Goal: Task Accomplishment & Management: Manage account settings

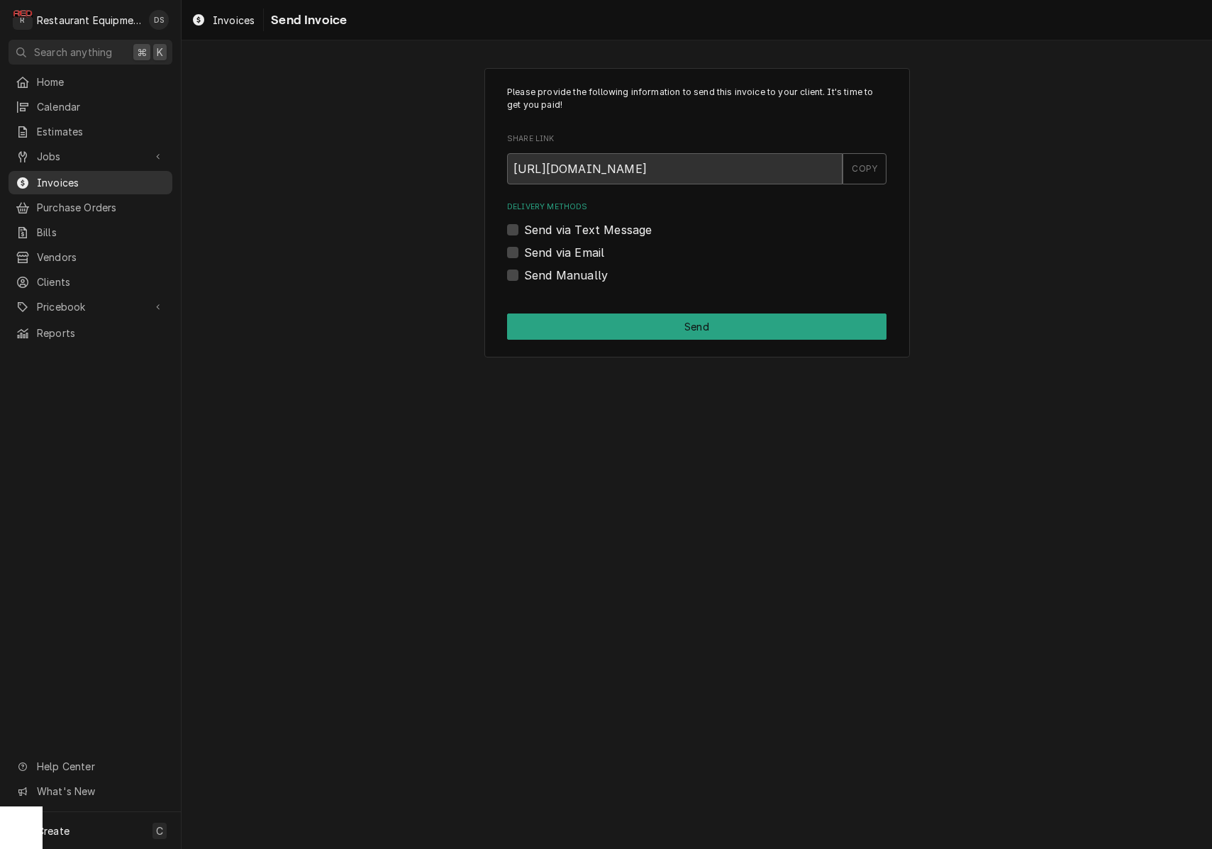
click at [56, 175] on span "Invoices" at bounding box center [101, 182] width 128 height 15
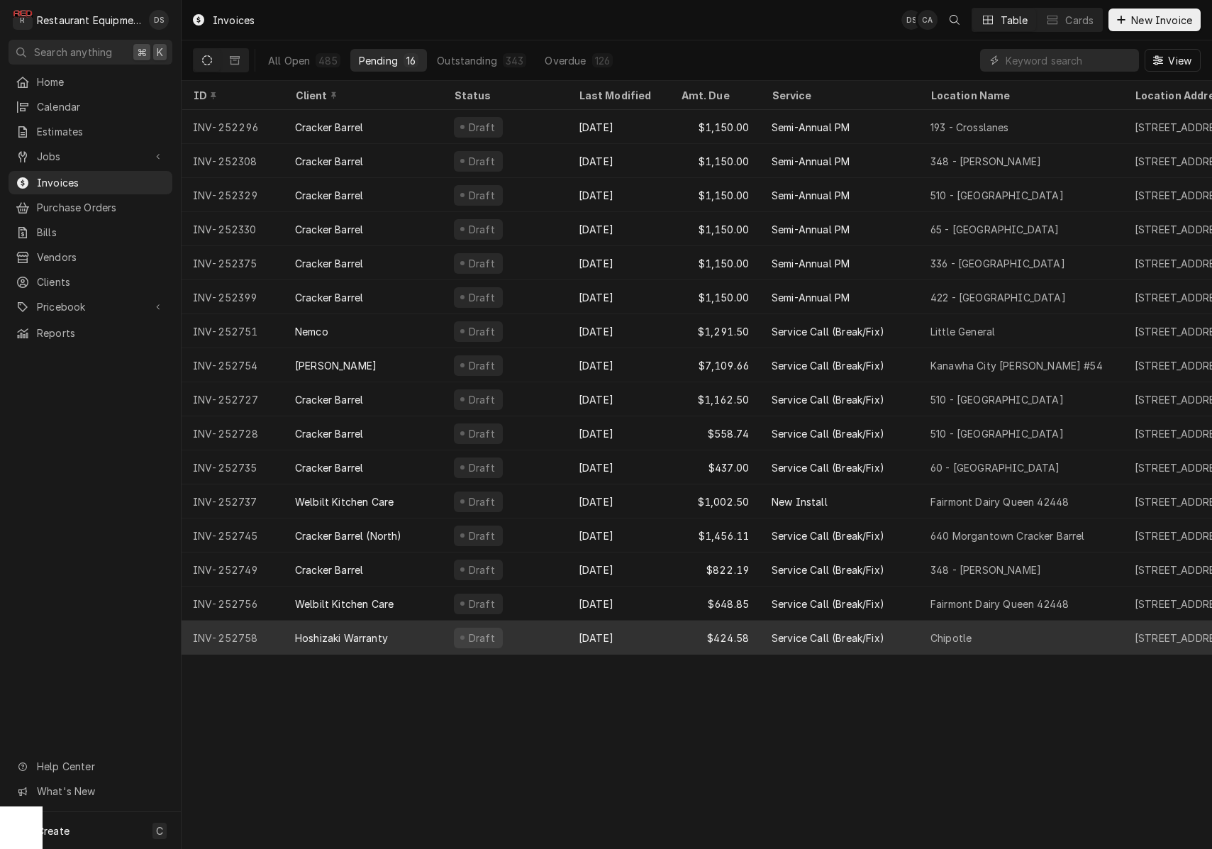
click at [440, 634] on div "Hoshizaki Warranty" at bounding box center [363, 637] width 159 height 34
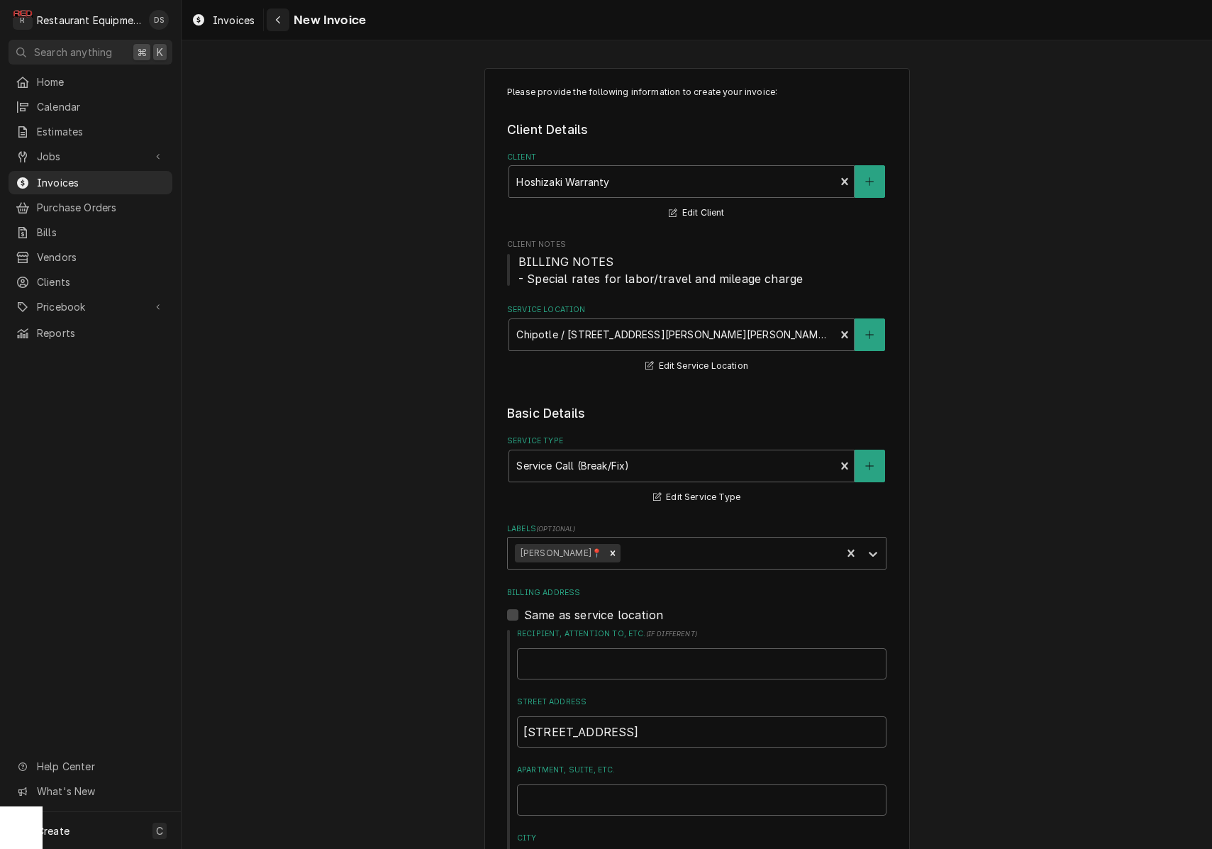
click at [278, 24] on icon "Navigate back" at bounding box center [278, 20] width 6 height 10
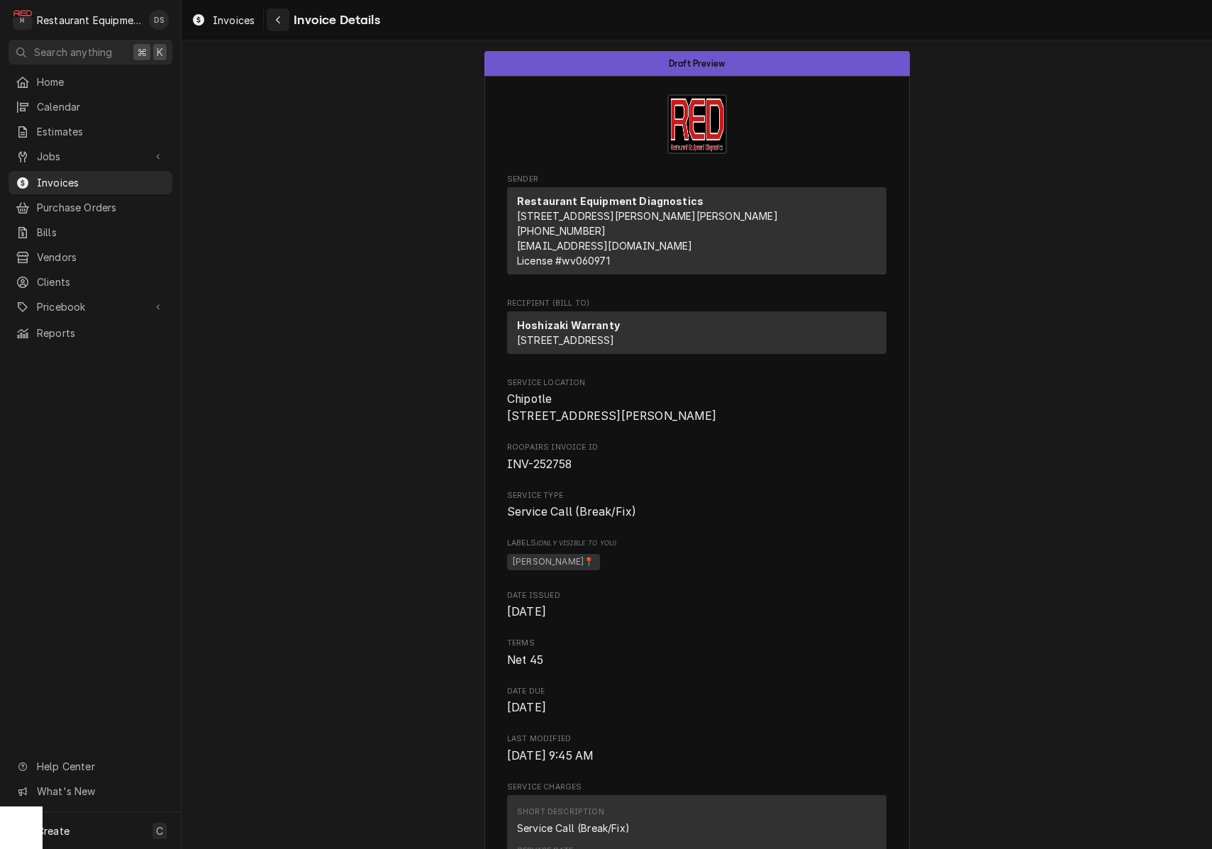
click at [276, 18] on icon "Navigate back" at bounding box center [278, 20] width 6 height 10
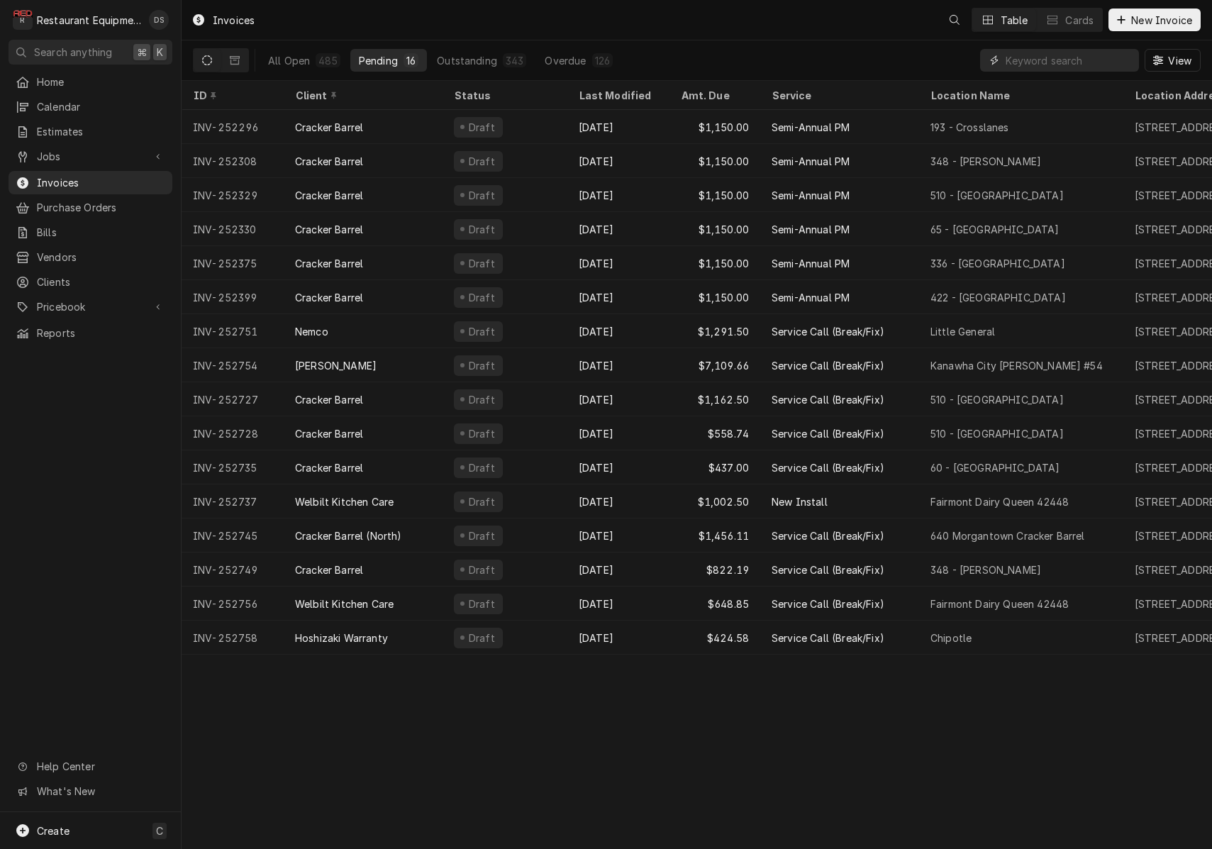
click at [1050, 64] on input "Dynamic Content Wrapper" at bounding box center [1068, 60] width 126 height 23
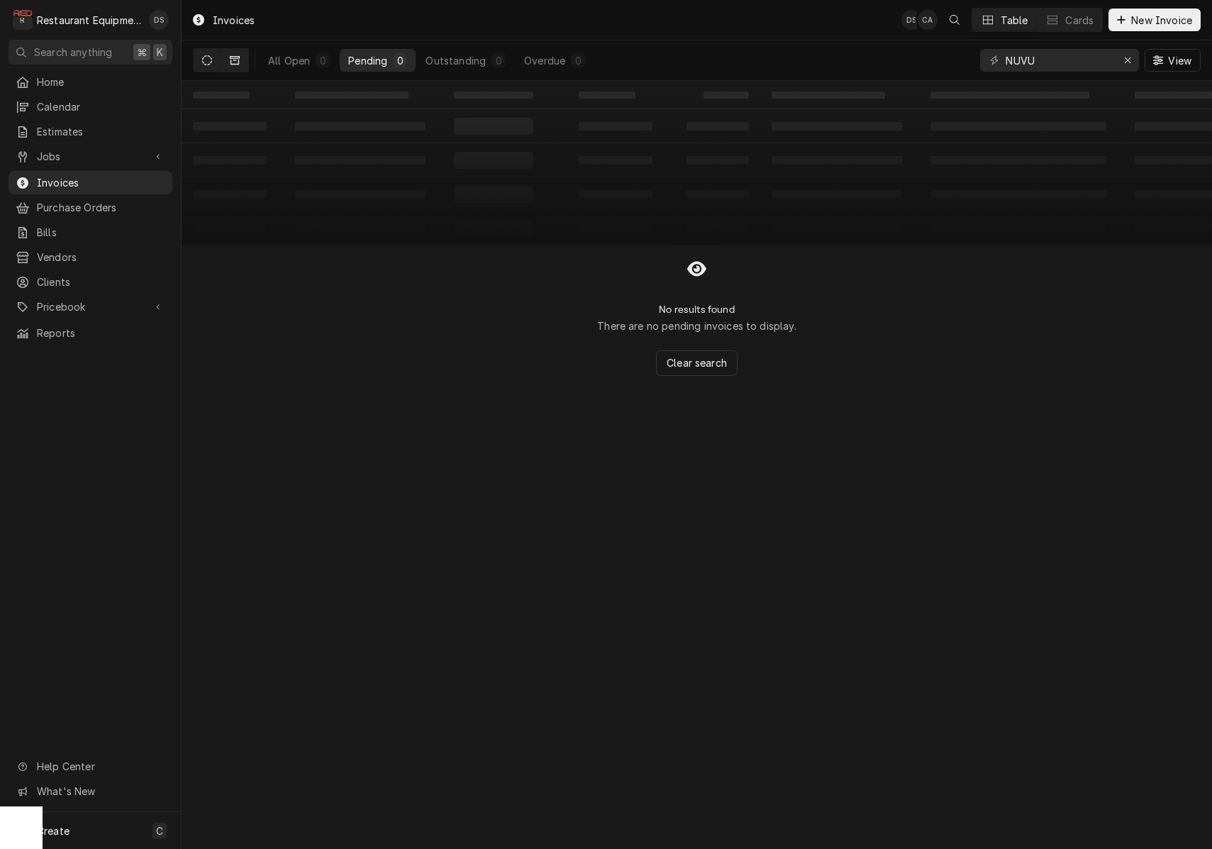
click at [245, 57] on button "Dynamic Content Wrapper" at bounding box center [234, 60] width 27 height 23
click at [210, 64] on icon "Dynamic Content Wrapper" at bounding box center [207, 60] width 10 height 10
drag, startPoint x: 1058, startPoint y: 67, endPoint x: 1036, endPoint y: 65, distance: 22.0
click at [1058, 67] on input "NUVU" at bounding box center [1058, 60] width 106 height 23
drag, startPoint x: 1021, startPoint y: 62, endPoint x: 1042, endPoint y: 62, distance: 21.3
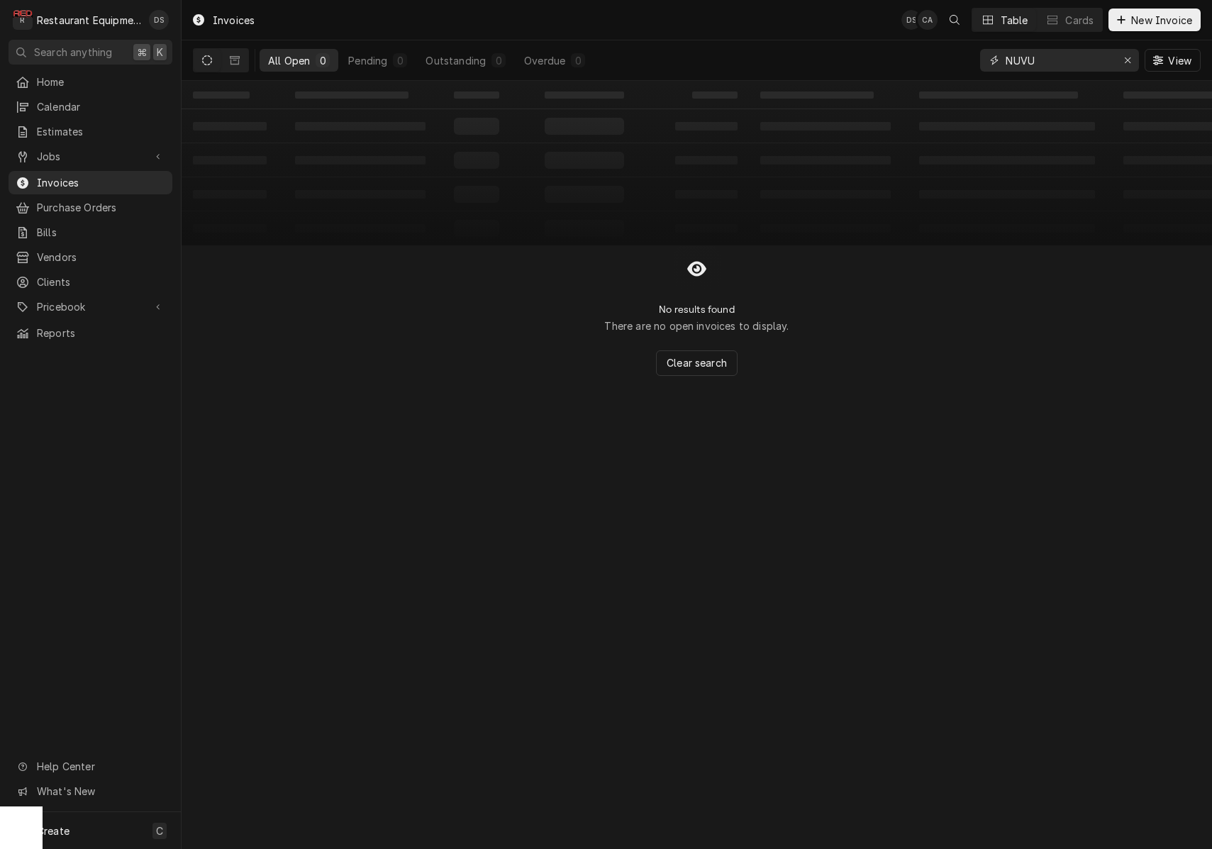
click at [1022, 62] on input "NUVU" at bounding box center [1058, 60] width 106 height 23
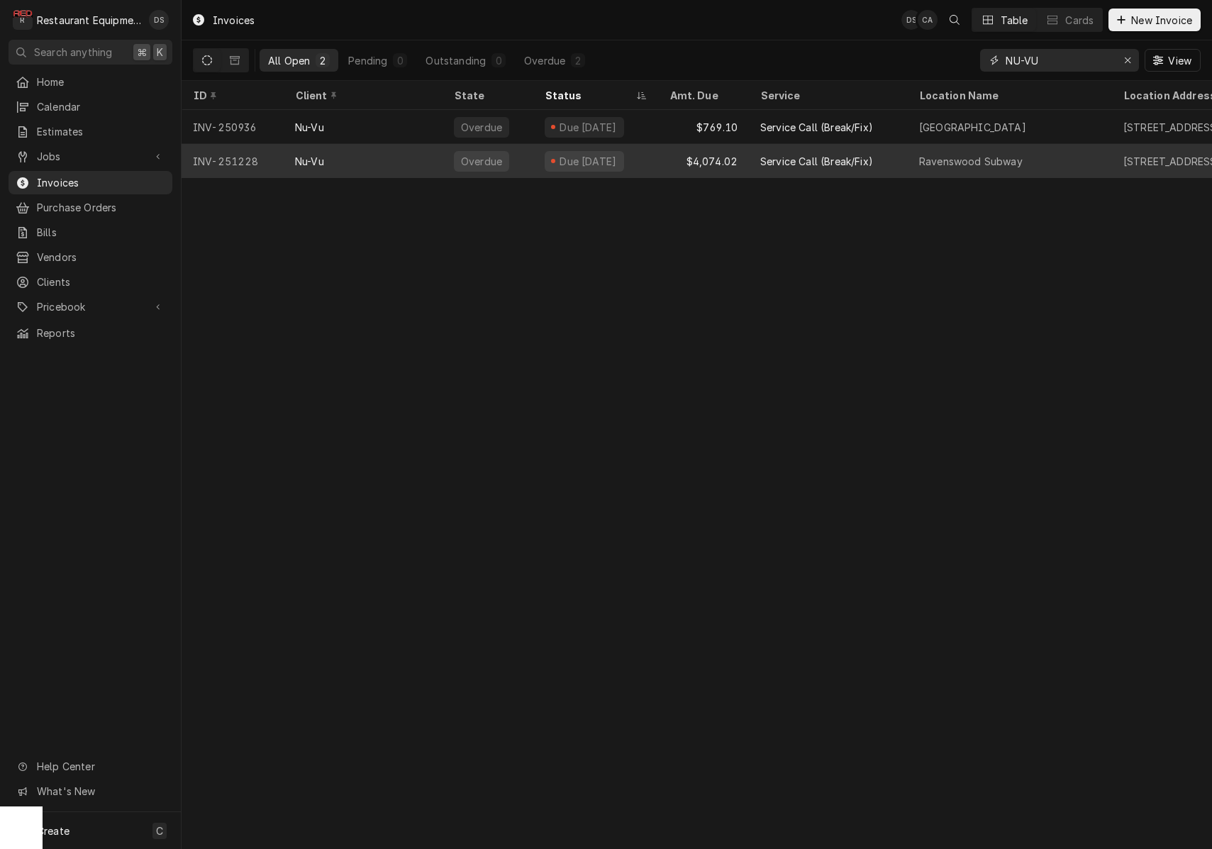
type input "NU-VU"
click at [564, 156] on div "Due [DATE]" at bounding box center [588, 161] width 60 height 15
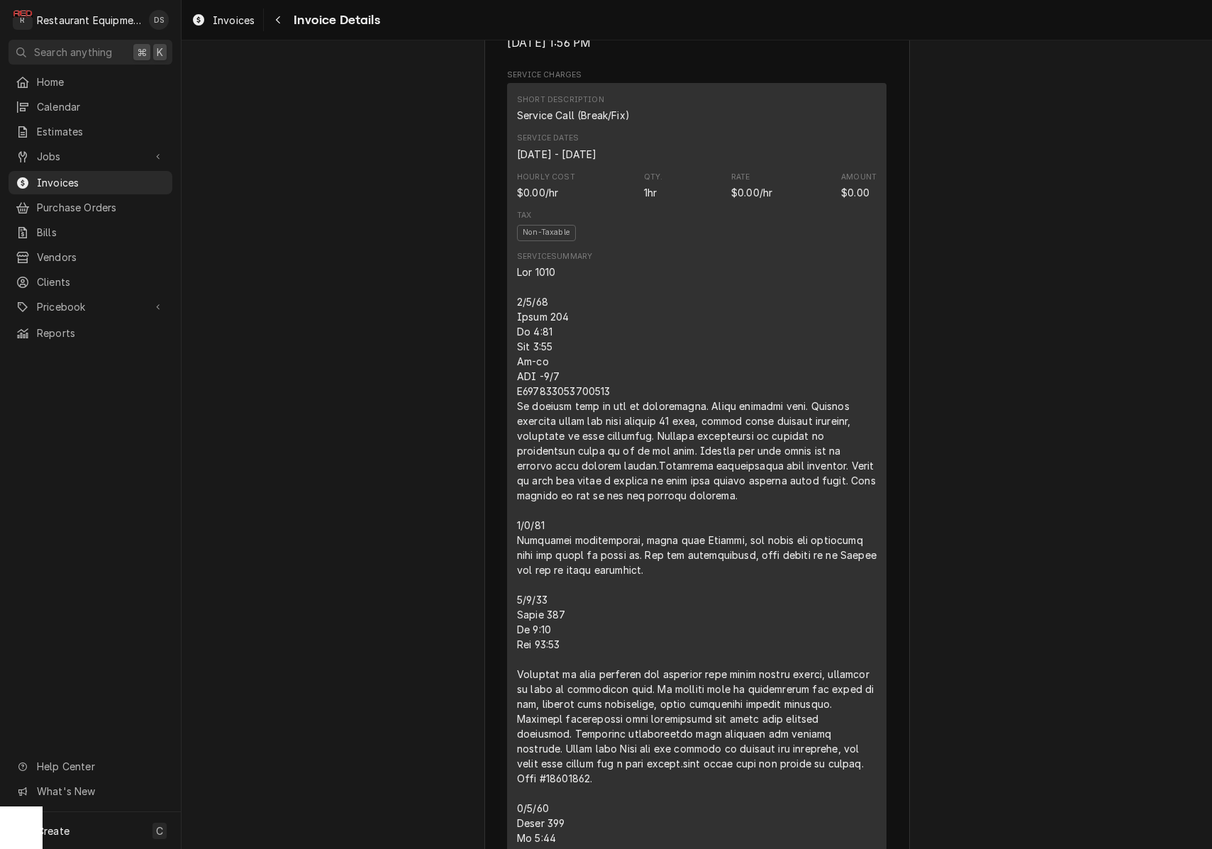
scroll to position [757, 0]
drag, startPoint x: 601, startPoint y: 422, endPoint x: 516, endPoint y: 394, distance: 89.4
click at [516, 394] on div "Short Description Service Call (Break/Fix) Service Dates May 1, 2025 - May 13, …" at bounding box center [696, 707] width 379 height 1250
copy div "Nu-vu NVT -3/9 S052425228000003"
click at [278, 23] on icon "Navigate back" at bounding box center [278, 20] width 6 height 10
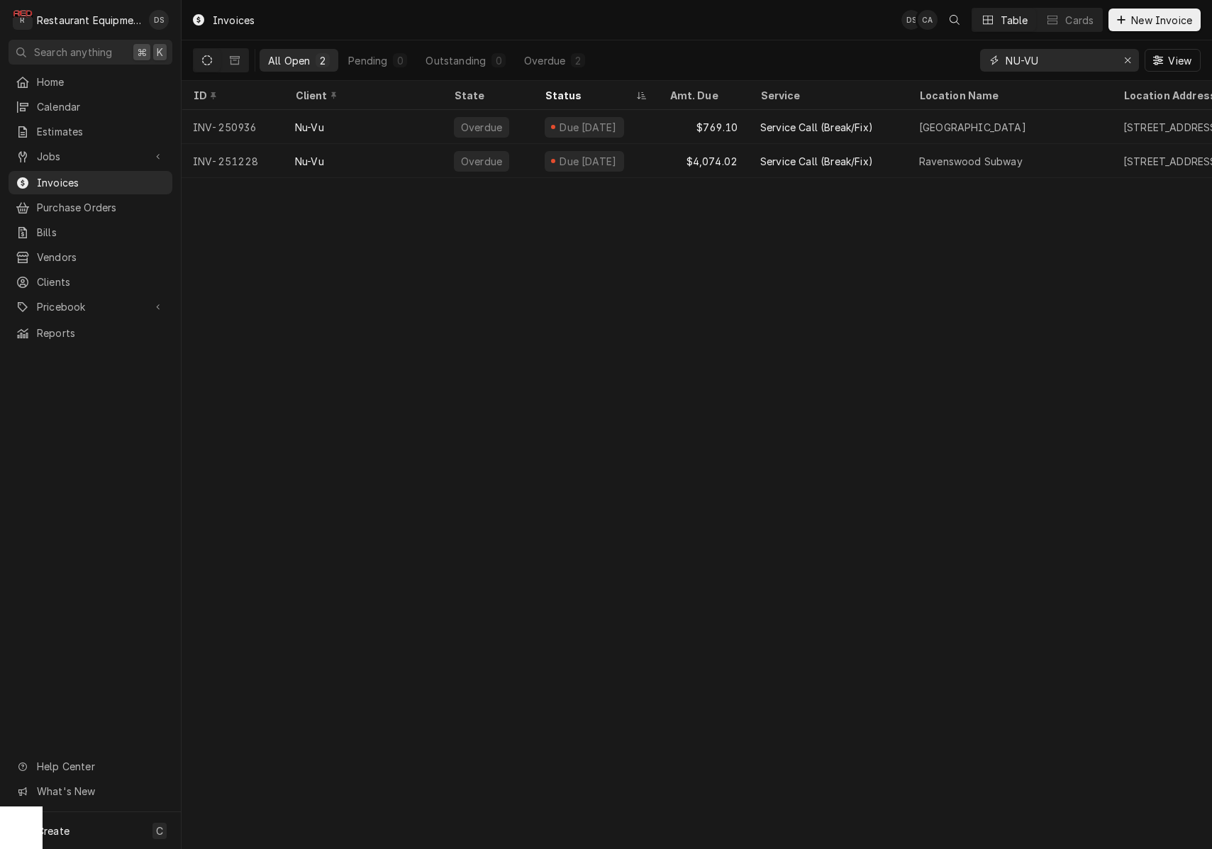
click at [1120, 57] on div "Erase input" at bounding box center [1127, 60] width 14 height 14
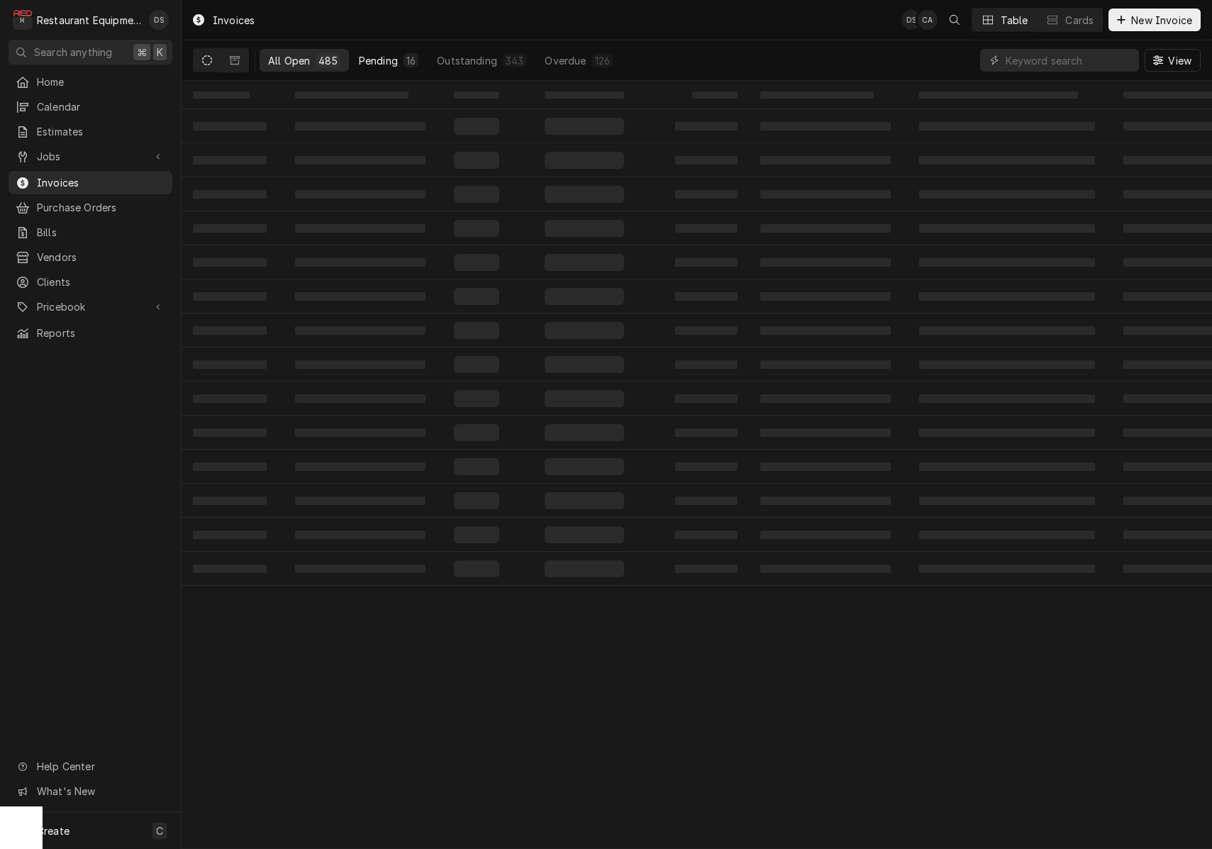
click at [352, 60] on button "Pending 16" at bounding box center [388, 60] width 77 height 23
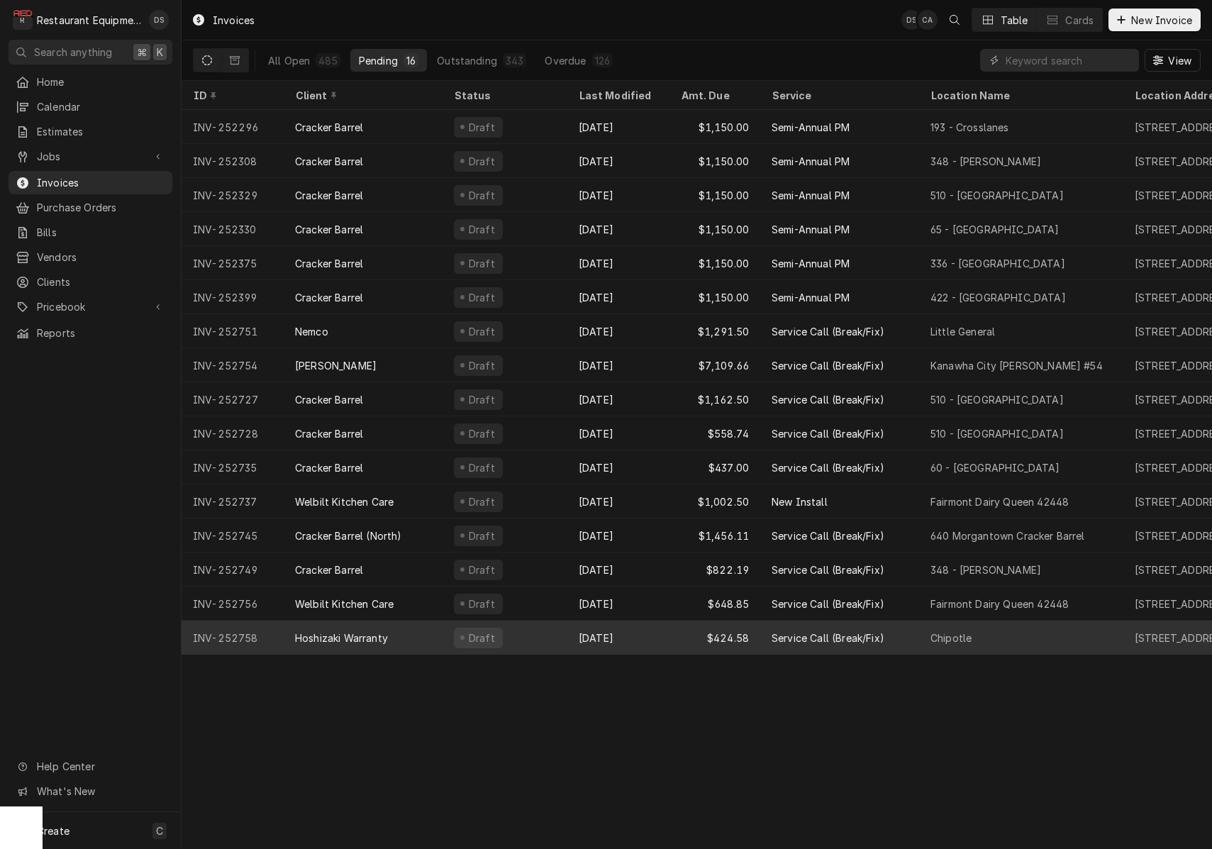
click at [410, 640] on div "Hoshizaki Warranty" at bounding box center [363, 637] width 159 height 34
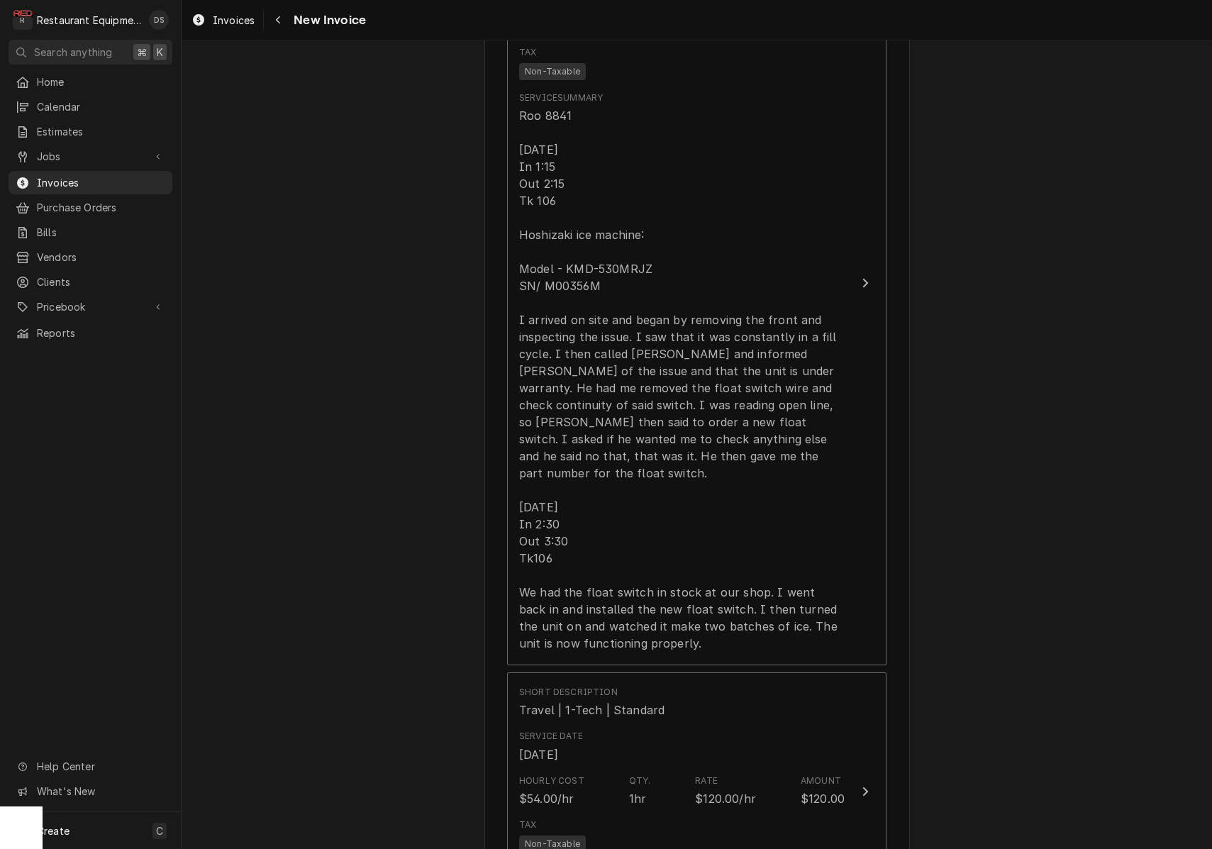
scroll to position [1497, 0]
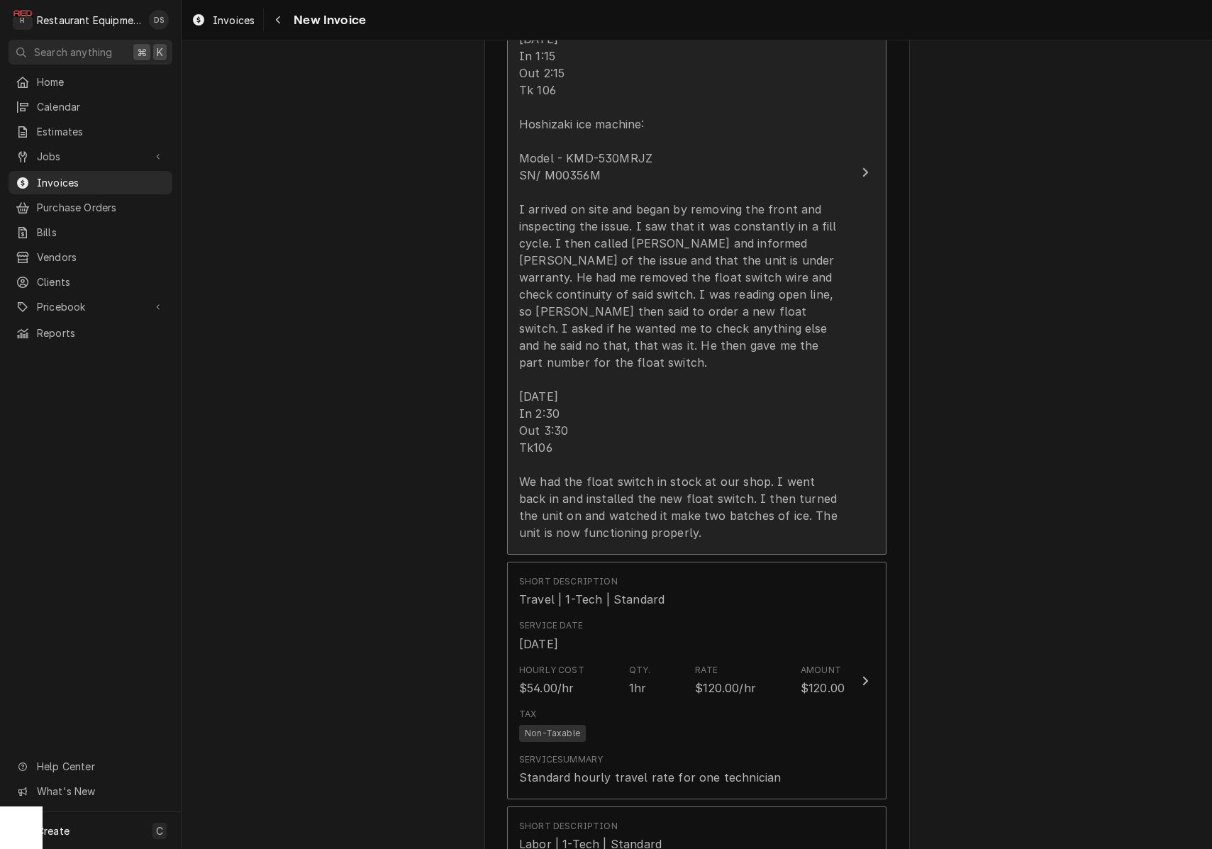
click at [660, 307] on div "Roo 8841 [DATE] In 1:15 Out 2:15 Tk 106 Hoshizaki ice machine: Model - KMD-530M…" at bounding box center [681, 268] width 325 height 544
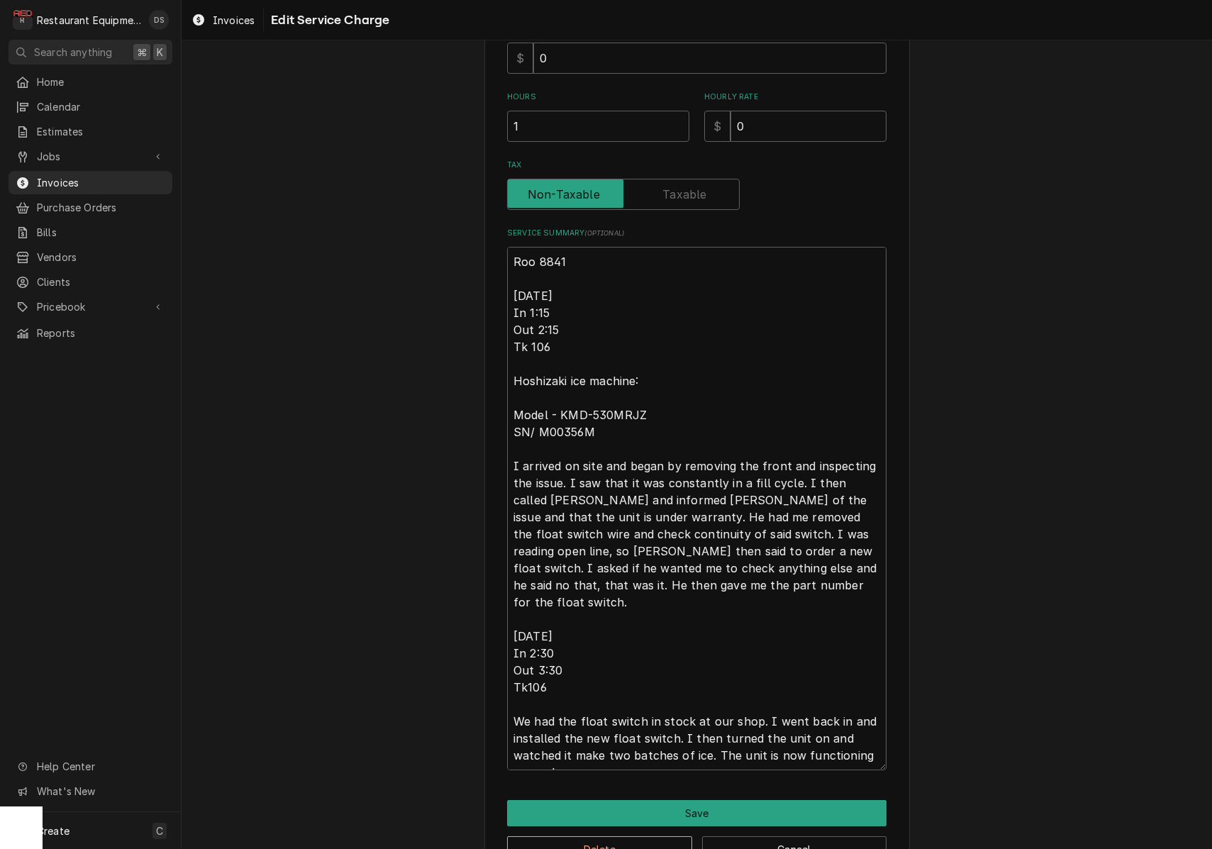
scroll to position [360, 0]
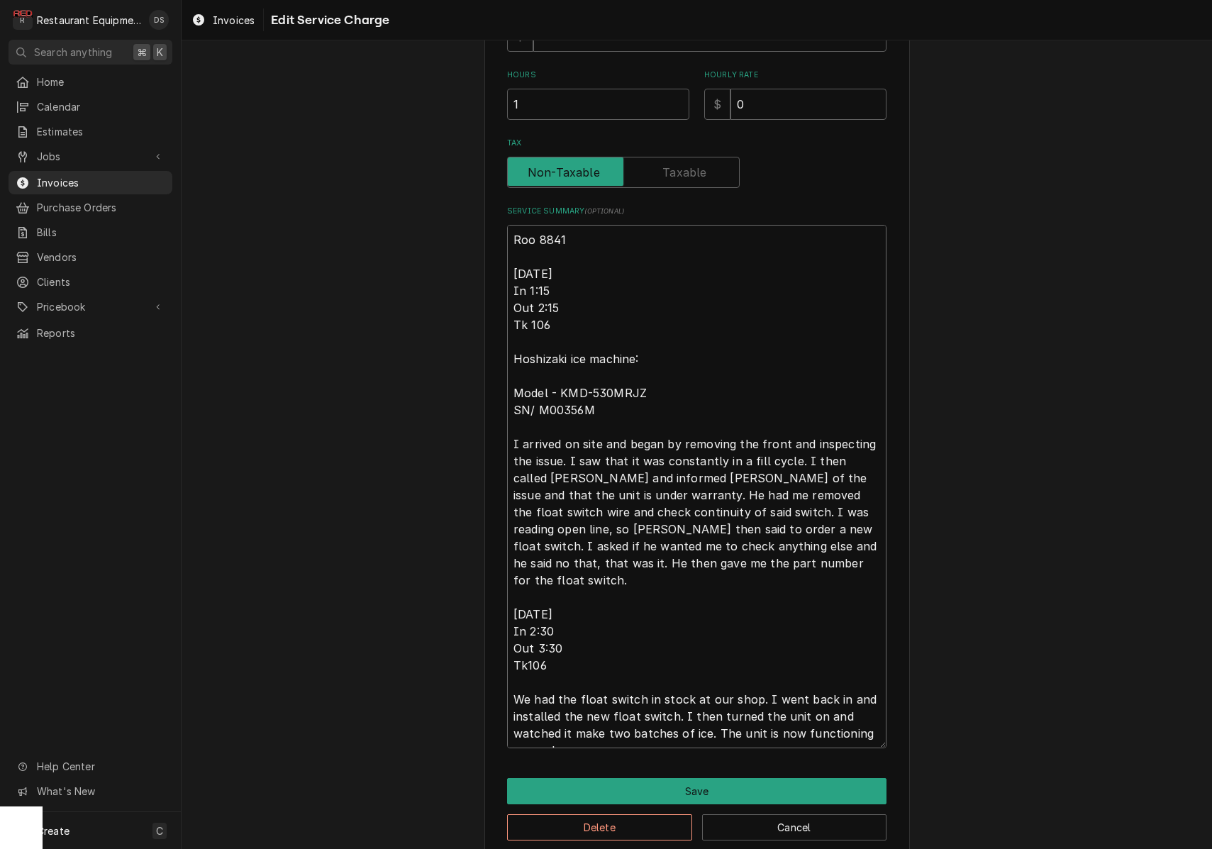
drag, startPoint x: 513, startPoint y: 434, endPoint x: 729, endPoint y: 522, distance: 232.7
click at [735, 569] on textarea "Roo 8841 [DATE] In 1:15 Out 2:15 Tk 106 Hoshizaki ice machine: Model - KMD-530M…" at bounding box center [696, 486] width 379 height 523
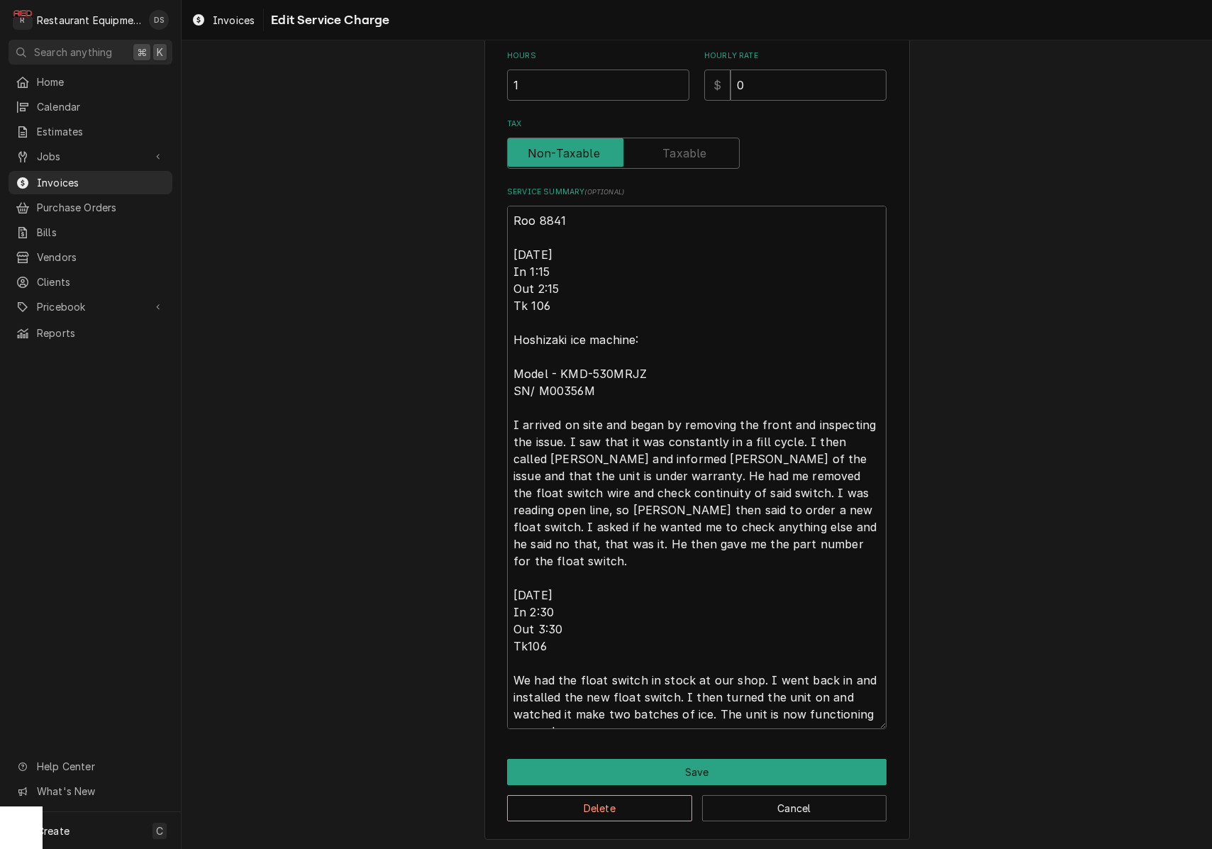
scroll to position [378, 0]
drag, startPoint x: 513, startPoint y: 659, endPoint x: 581, endPoint y: 715, distance: 88.1
click at [581, 715] on textarea "Roo 8841 [DATE] In 1:15 Out 2:15 Tk 106 Hoshizaki ice machine: Model - KMD-530M…" at bounding box center [696, 468] width 379 height 523
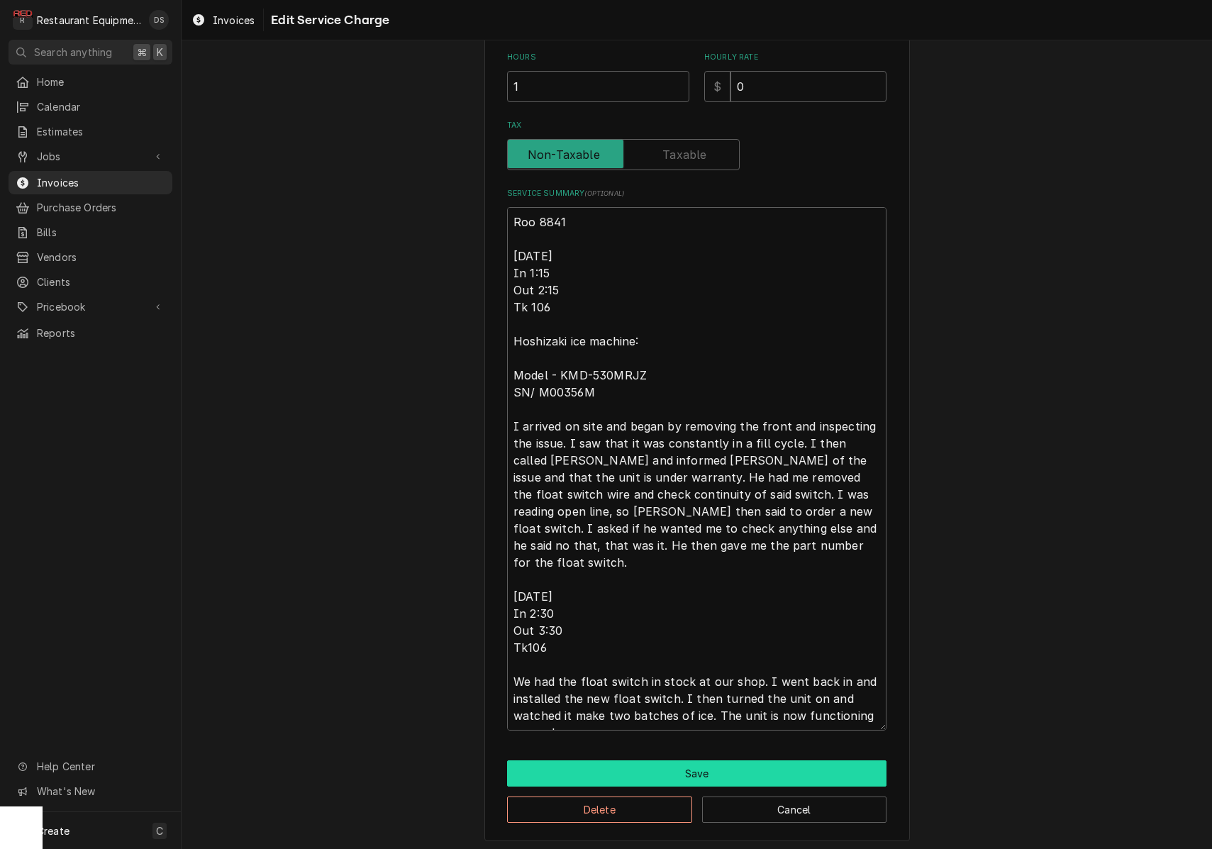
click at [704, 761] on button "Save" at bounding box center [696, 773] width 379 height 26
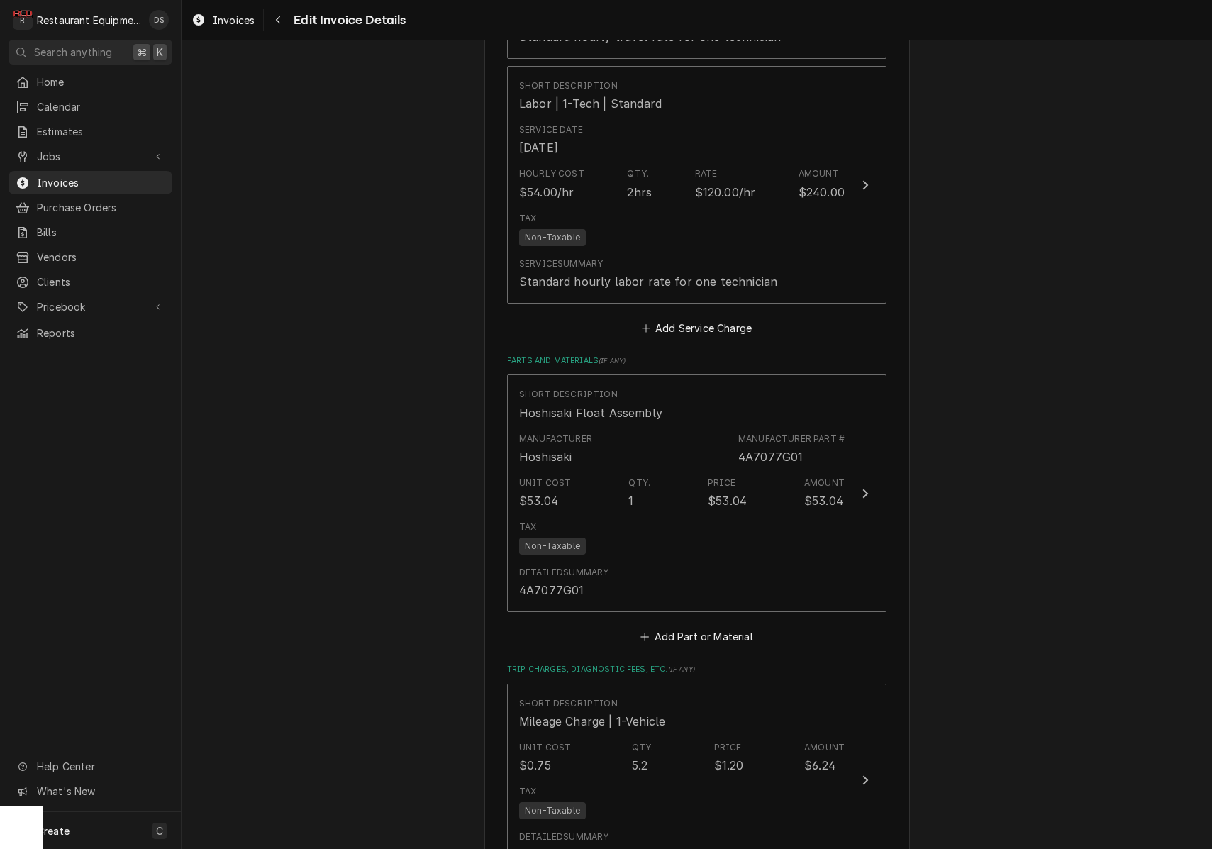
scroll to position [2292, 0]
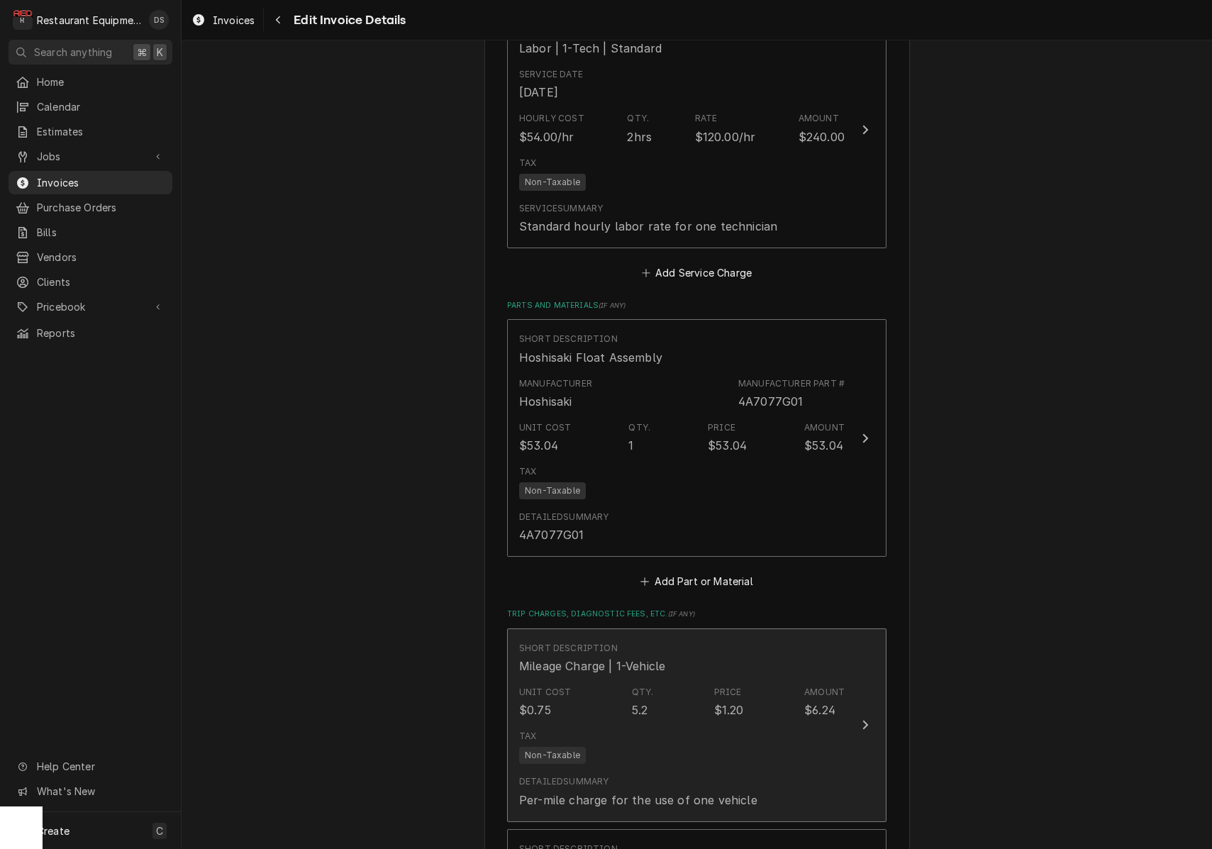
click at [784, 681] on div "Unit Cost $0.75 Qty. 5.2 Price $1.20 Amount $6.24" at bounding box center [681, 702] width 325 height 44
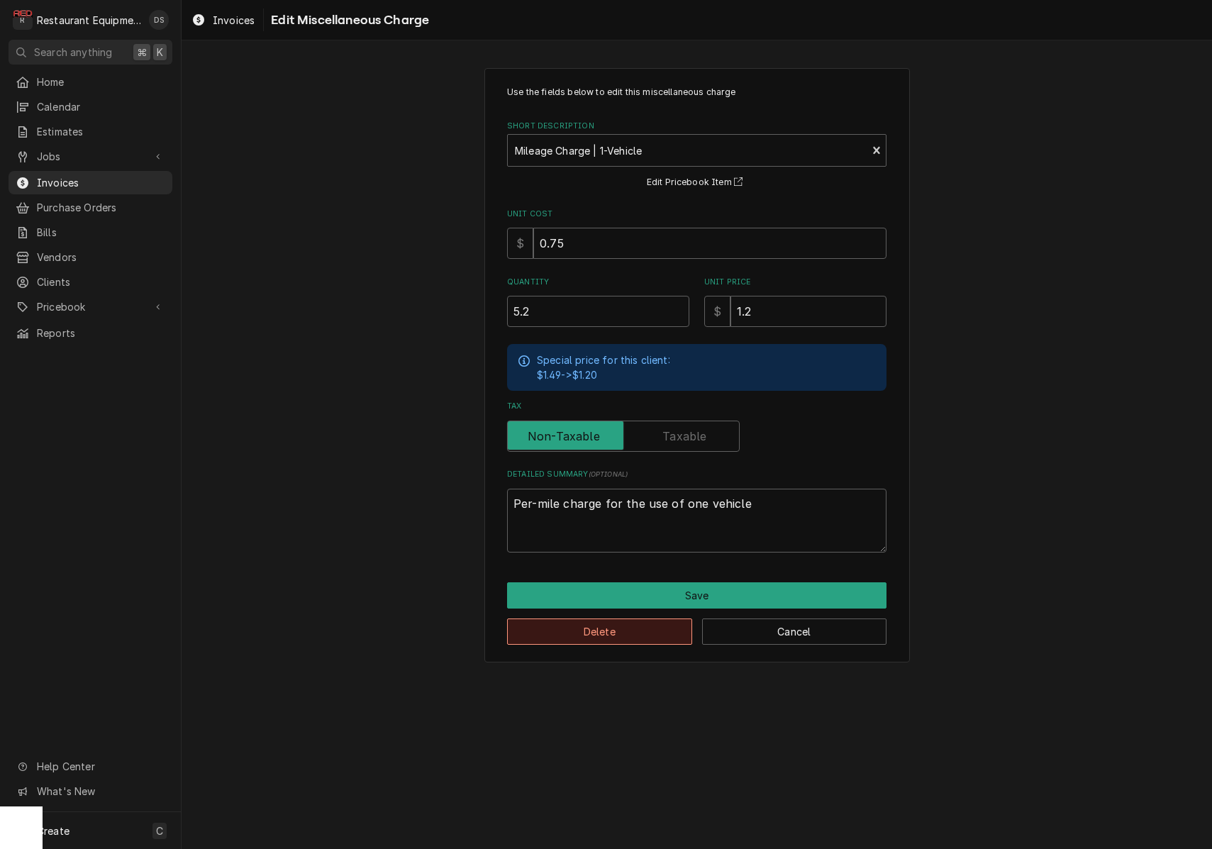
click at [625, 622] on button "Delete" at bounding box center [599, 631] width 185 height 26
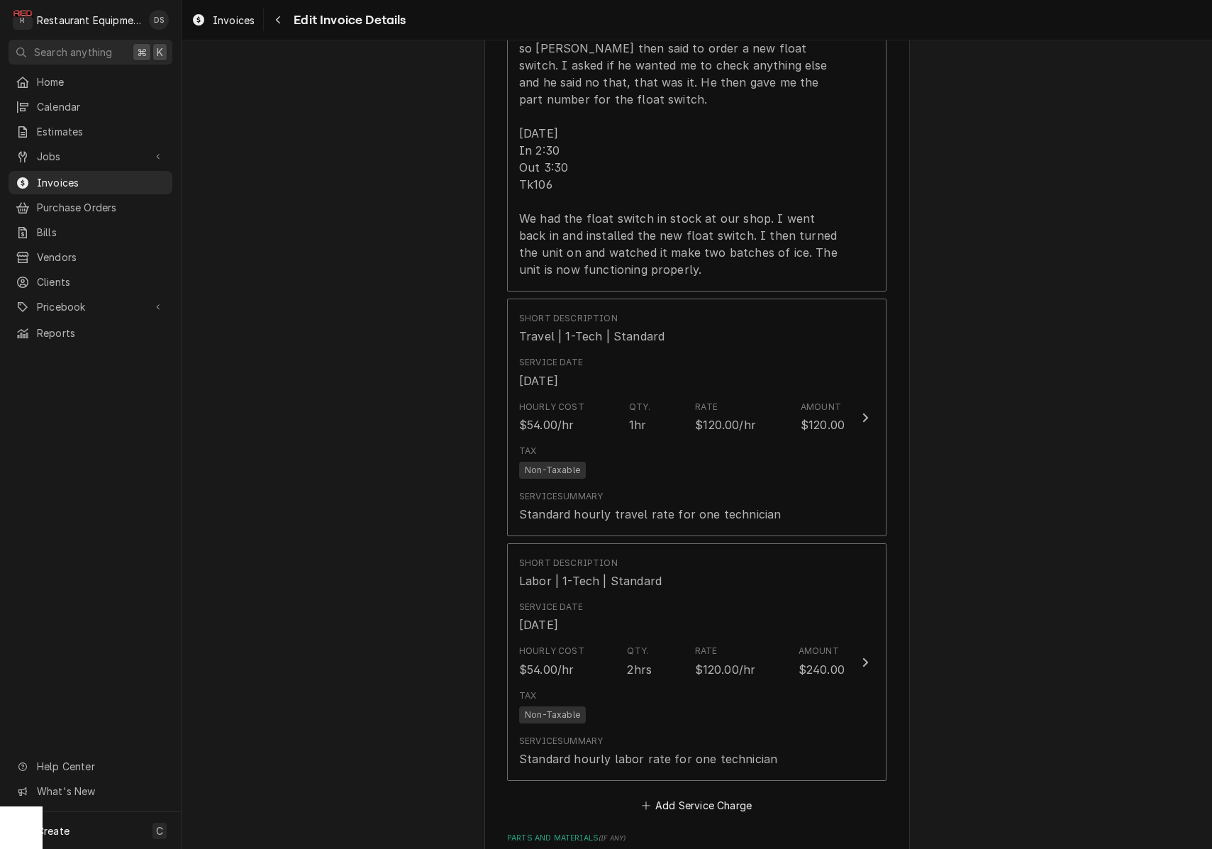
scroll to position [1657, 0]
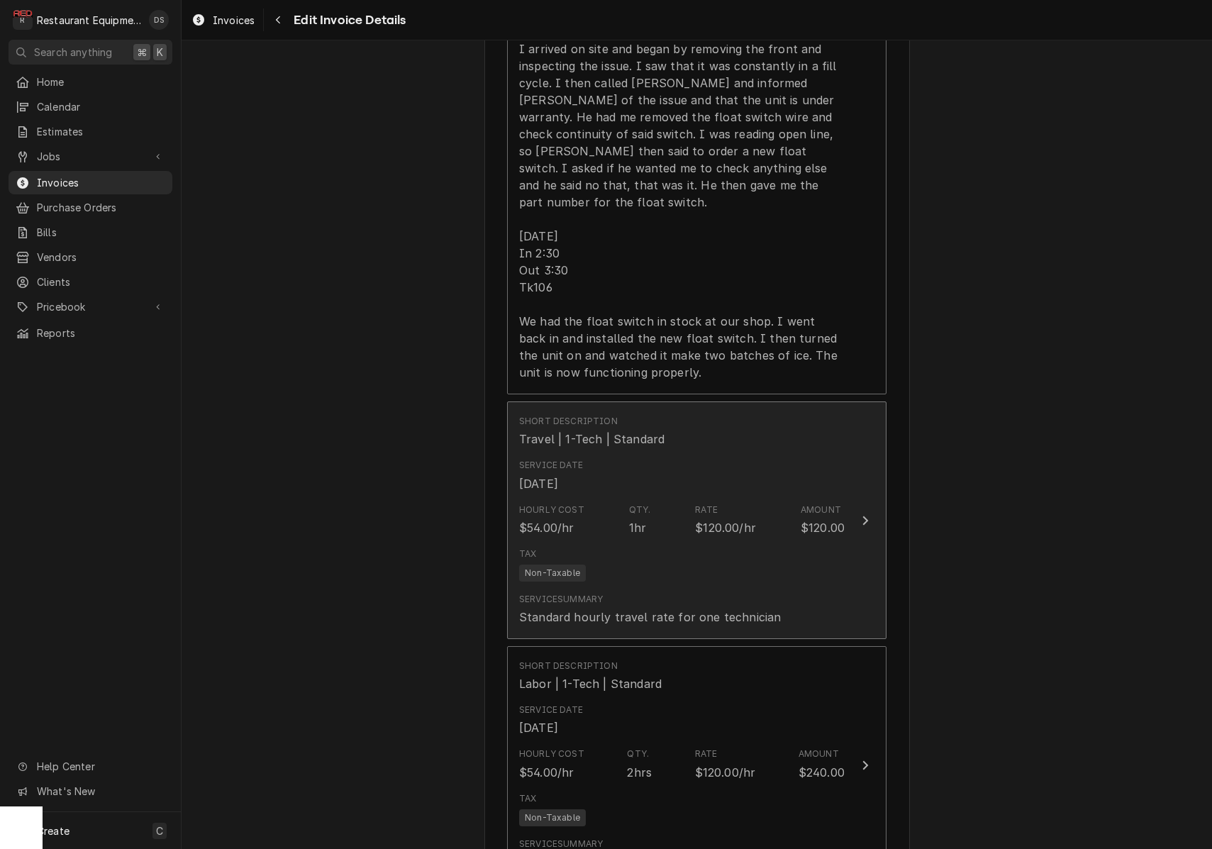
click at [675, 542] on div "Tax Non-Taxable" at bounding box center [681, 564] width 325 height 45
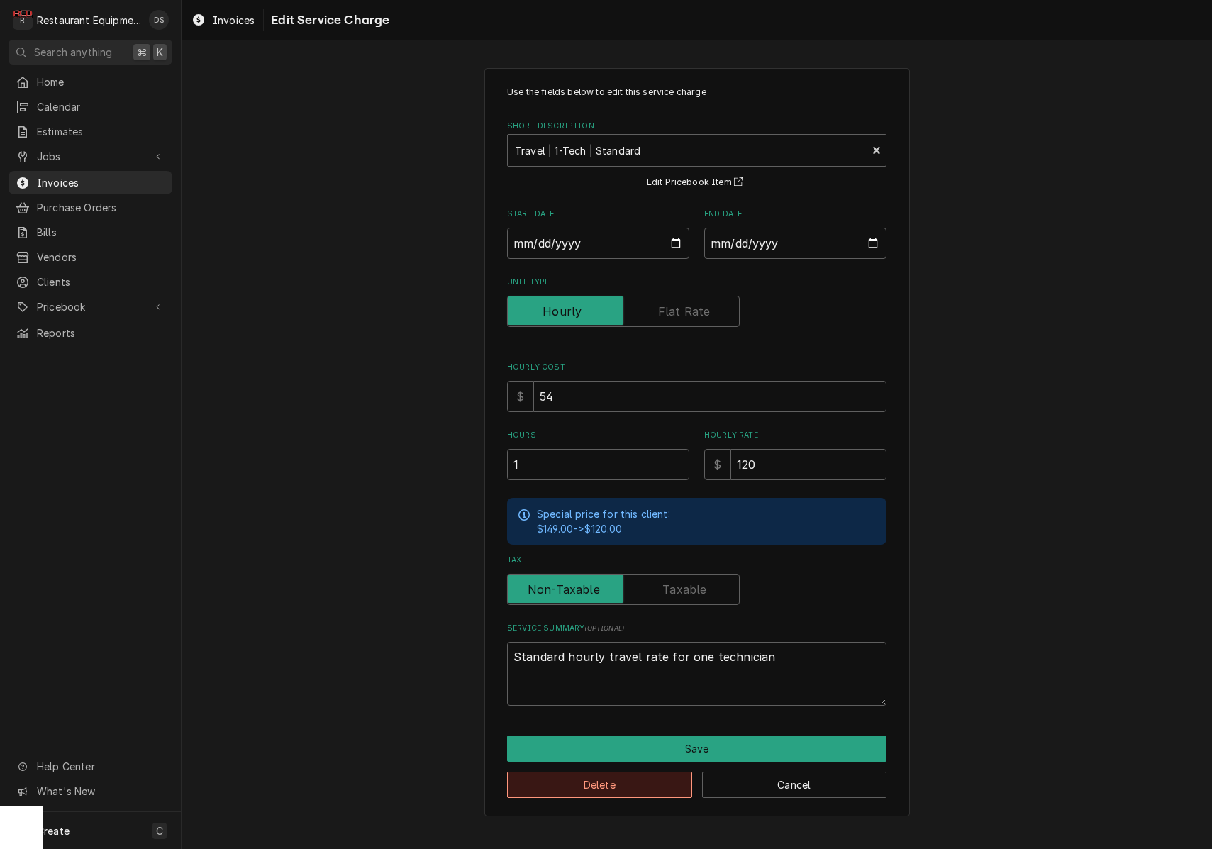
click at [613, 781] on button "Delete" at bounding box center [599, 784] width 185 height 26
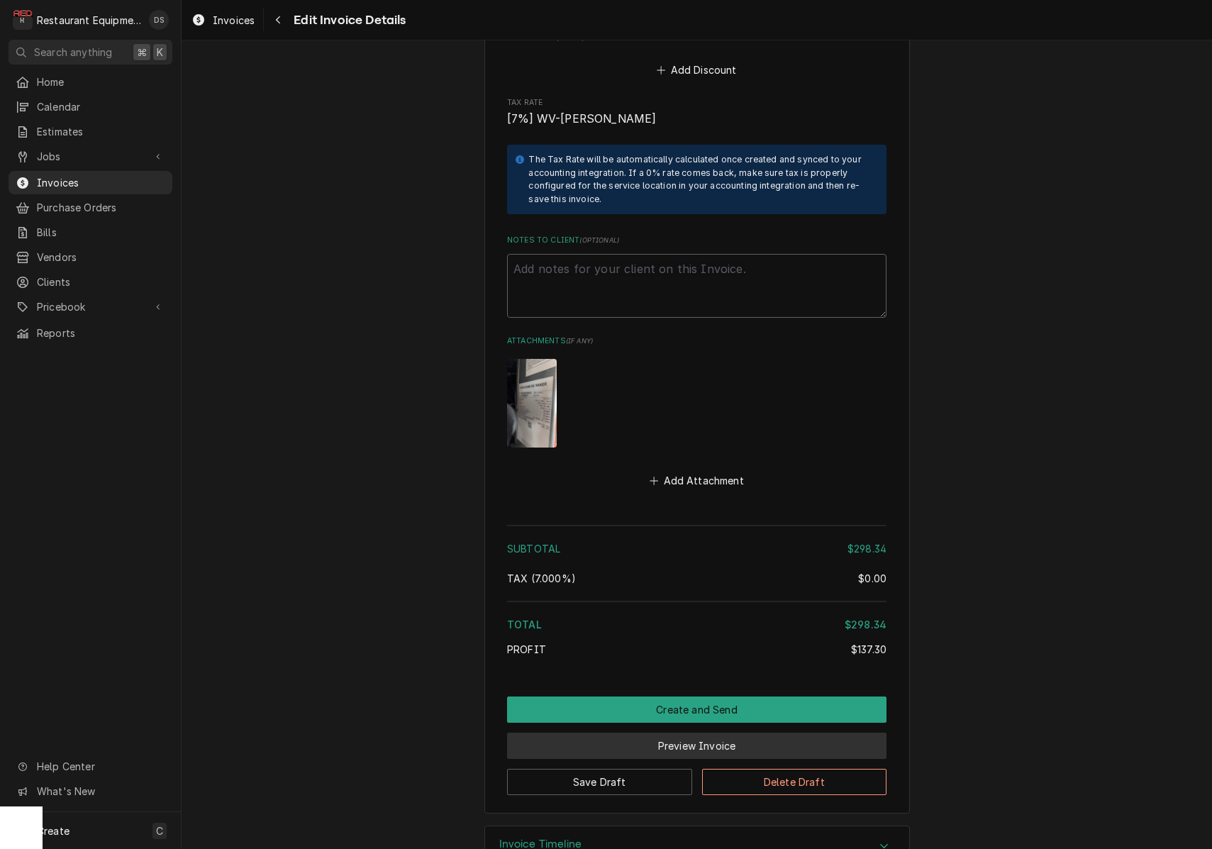
click at [690, 732] on button "Preview Invoice" at bounding box center [696, 745] width 379 height 26
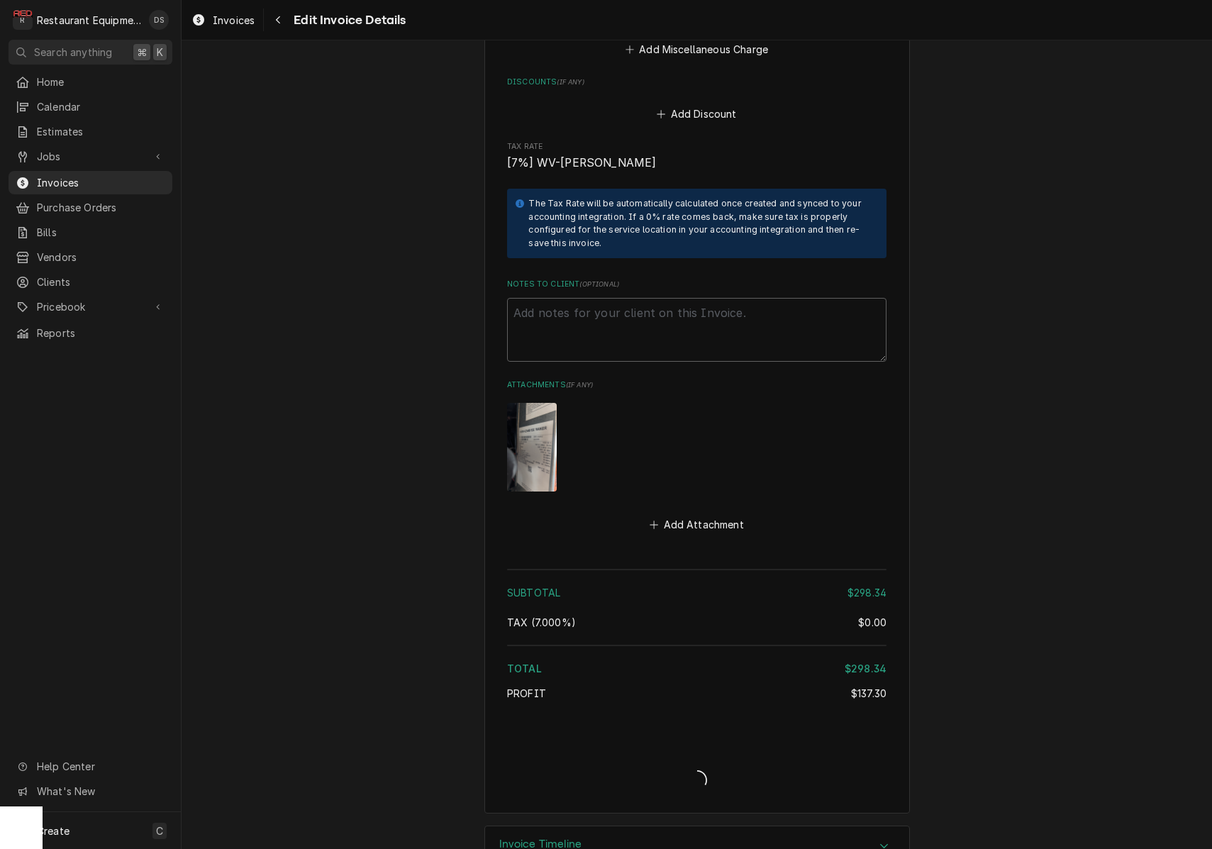
type textarea "x"
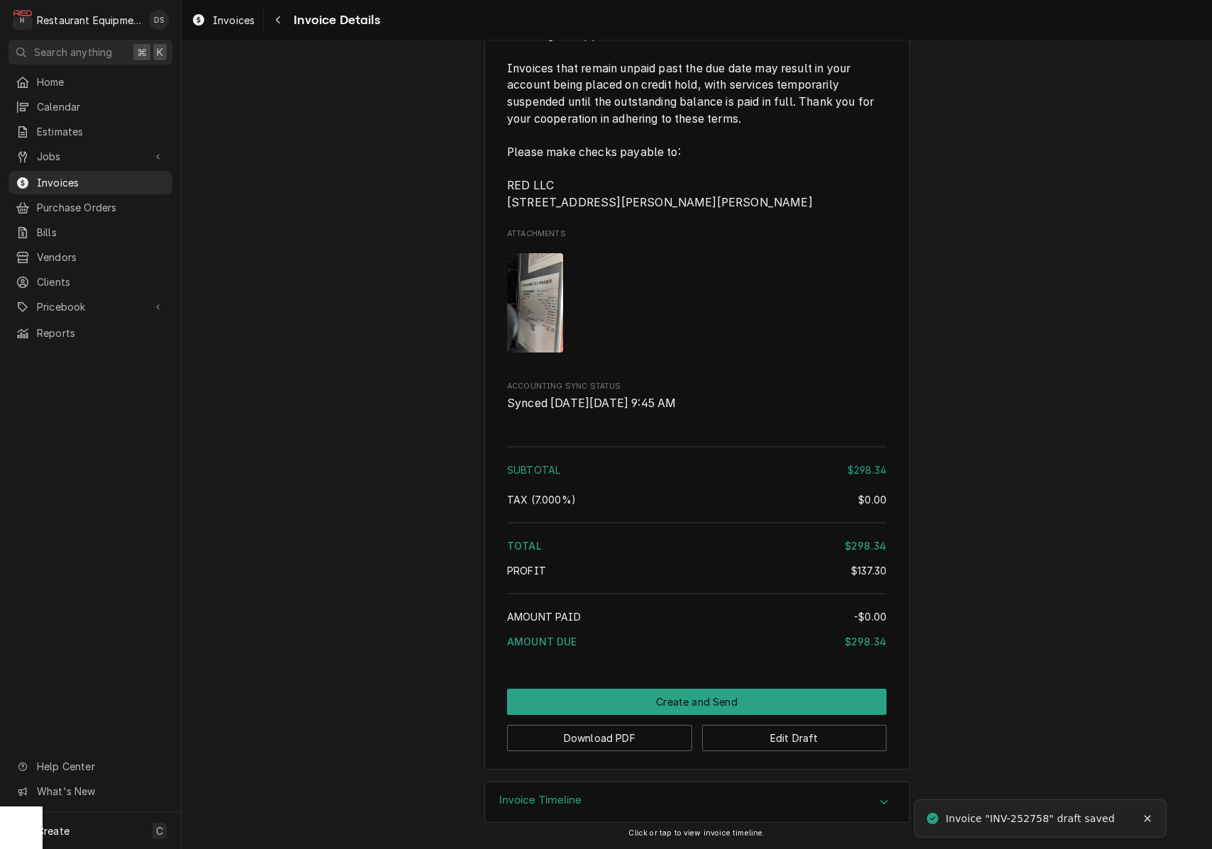
scroll to position [2262, 0]
click at [620, 744] on button "Download PDF" at bounding box center [599, 738] width 185 height 26
click at [625, 737] on button "Download PDF" at bounding box center [599, 738] width 185 height 26
click at [824, 739] on button "Edit Draft" at bounding box center [794, 738] width 185 height 26
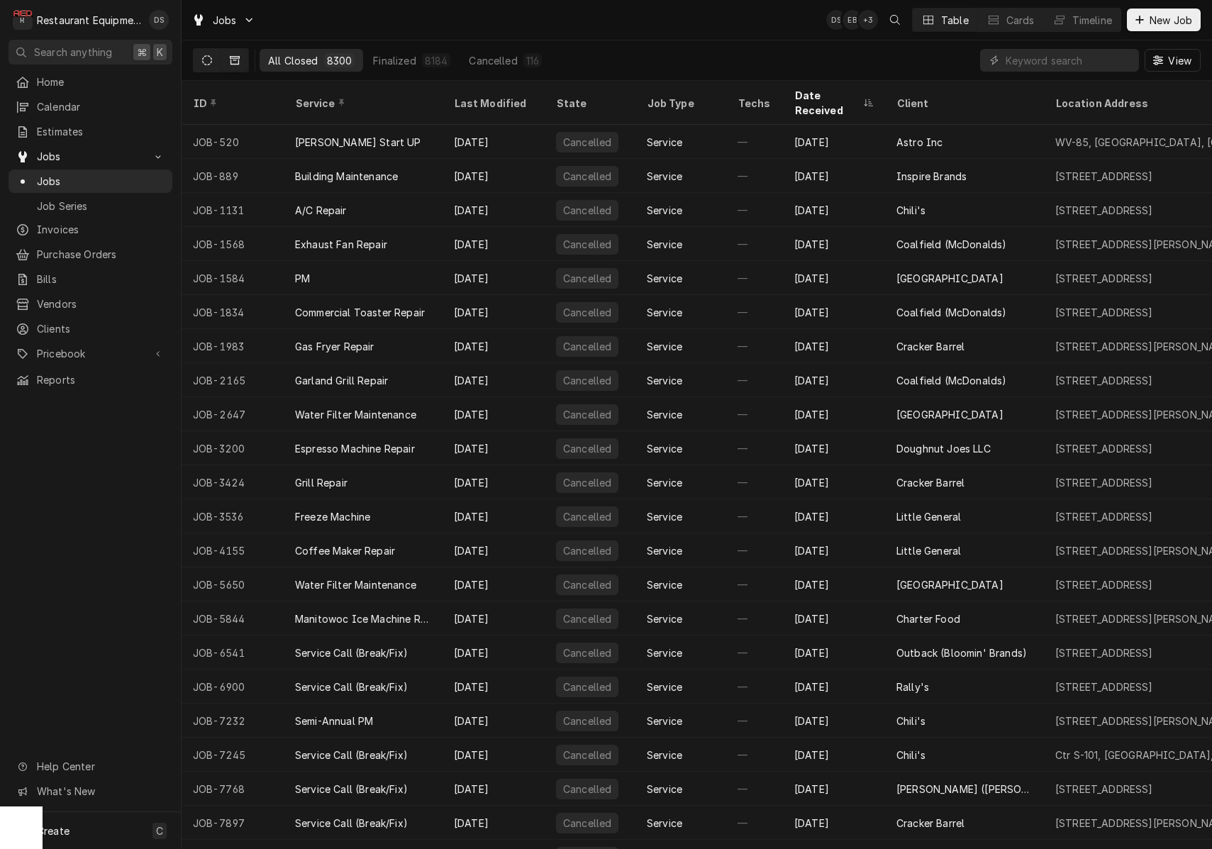
click at [196, 57] on button "Dynamic Content Wrapper" at bounding box center [207, 60] width 27 height 23
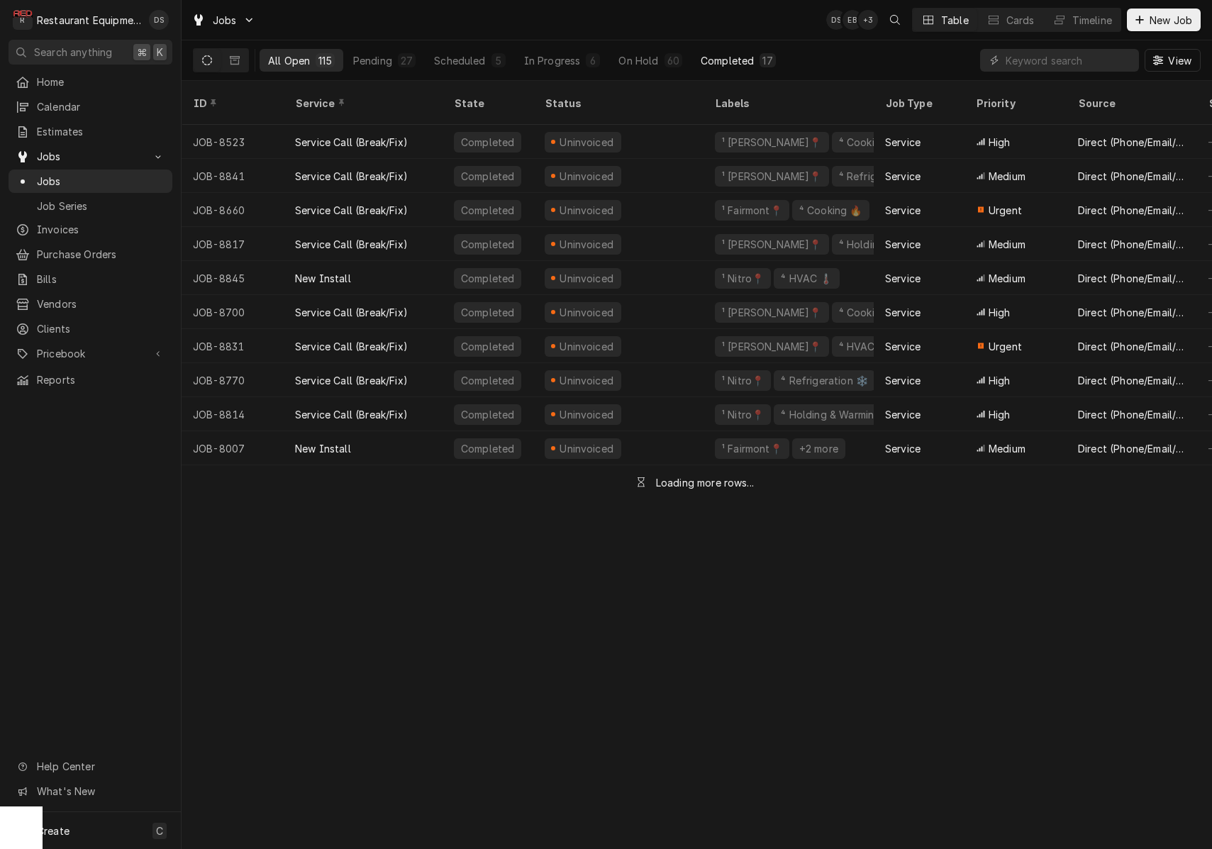
click at [742, 60] on div "Completed" at bounding box center [726, 60] width 53 height 15
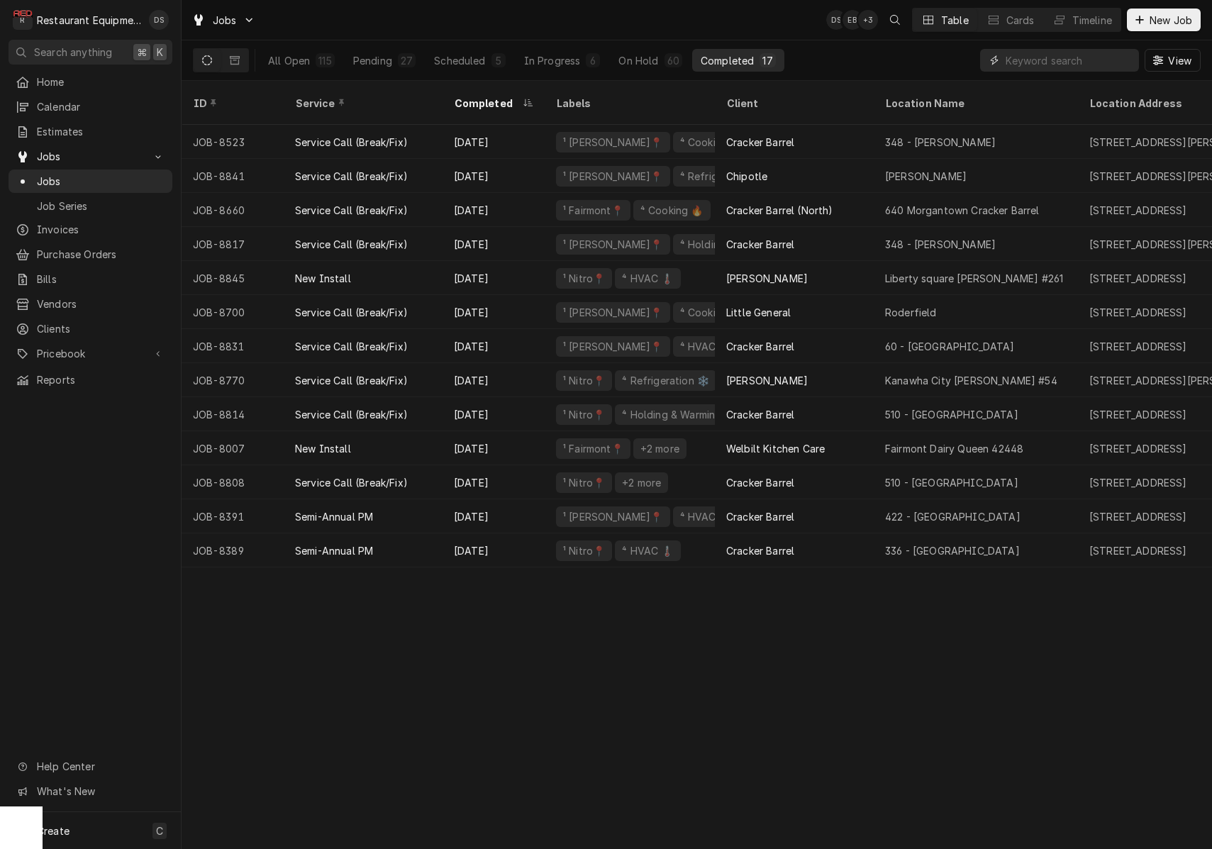
click at [1053, 60] on input "Dynamic Content Wrapper" at bounding box center [1068, 60] width 126 height 23
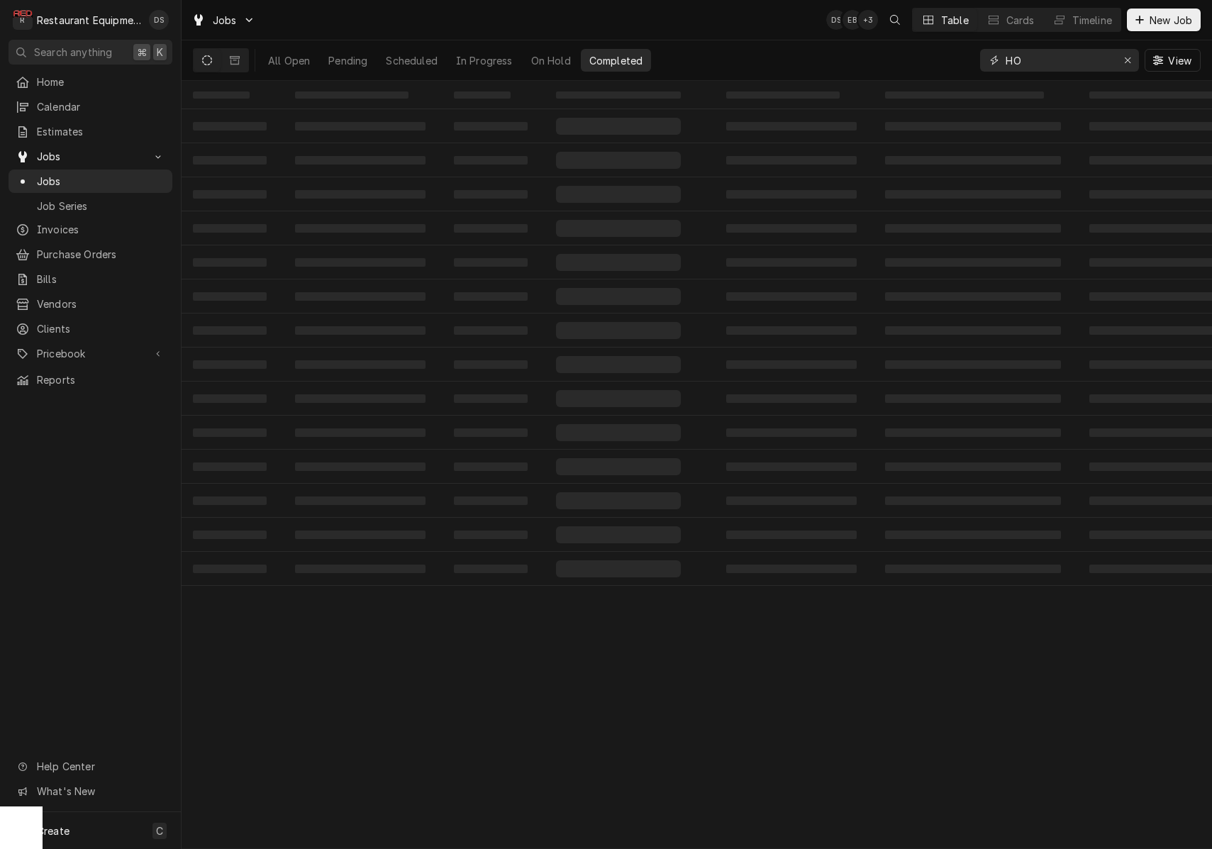
type input "H"
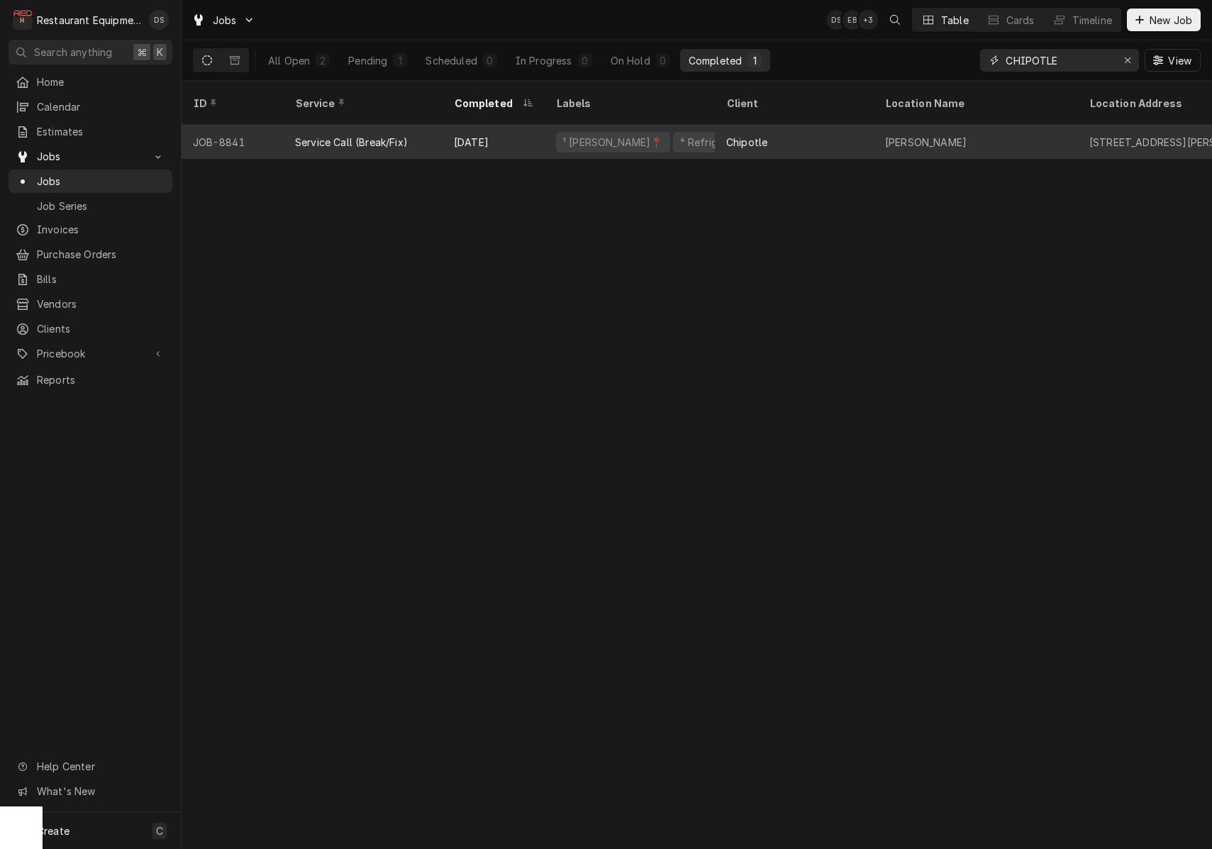
type input "CHIPOTLE"
click at [845, 125] on div "Chipotle" at bounding box center [794, 142] width 159 height 34
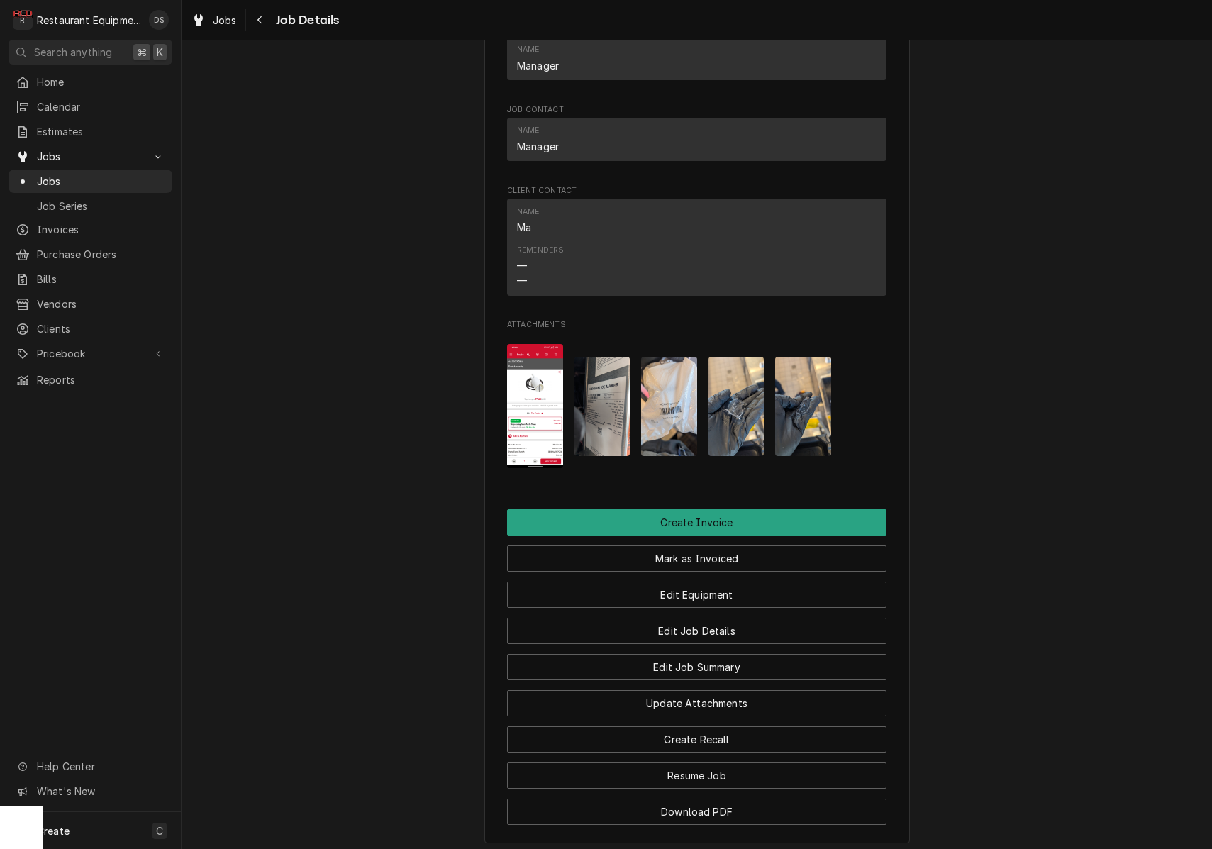
scroll to position [1092, 0]
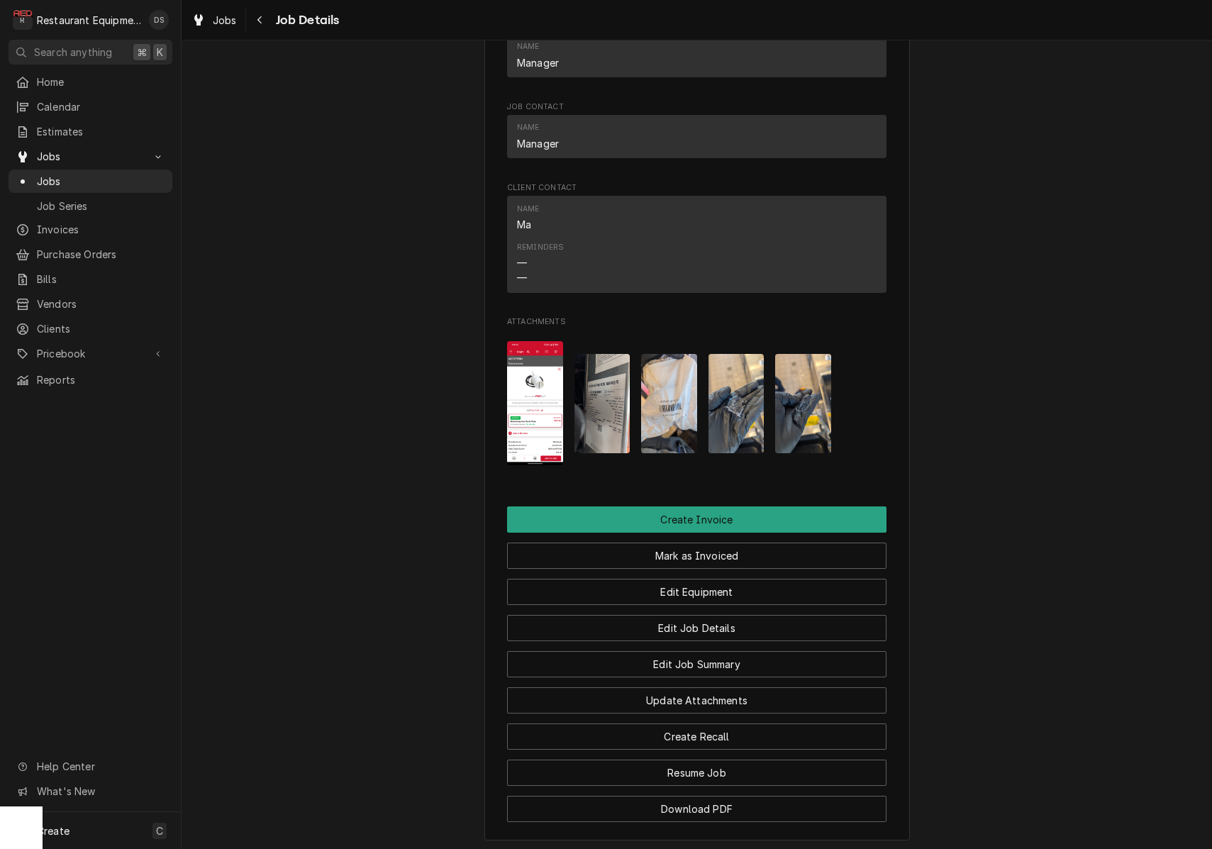
click at [601, 373] on img "Attachments" at bounding box center [602, 403] width 56 height 99
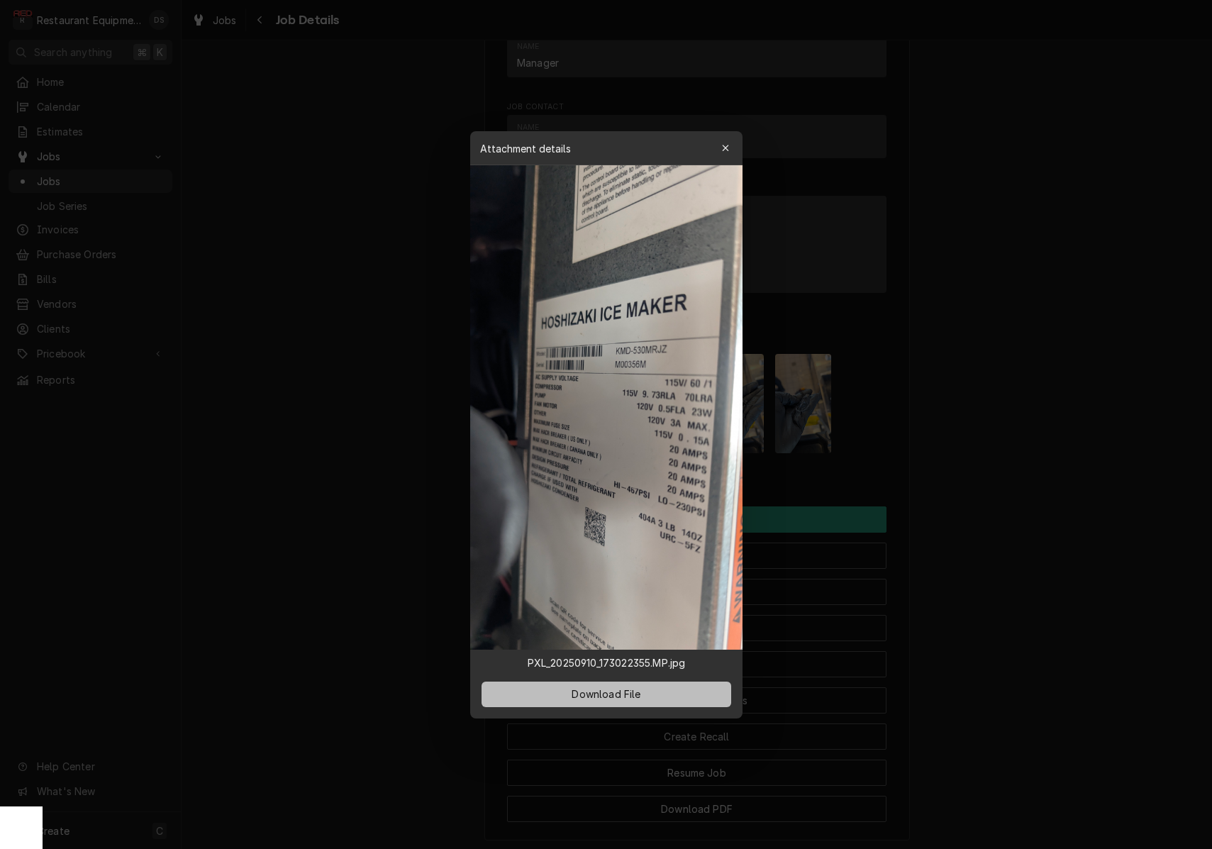
click at [603, 685] on button "Download File" at bounding box center [606, 694] width 250 height 26
click at [725, 149] on icon "button" at bounding box center [725, 148] width 8 height 10
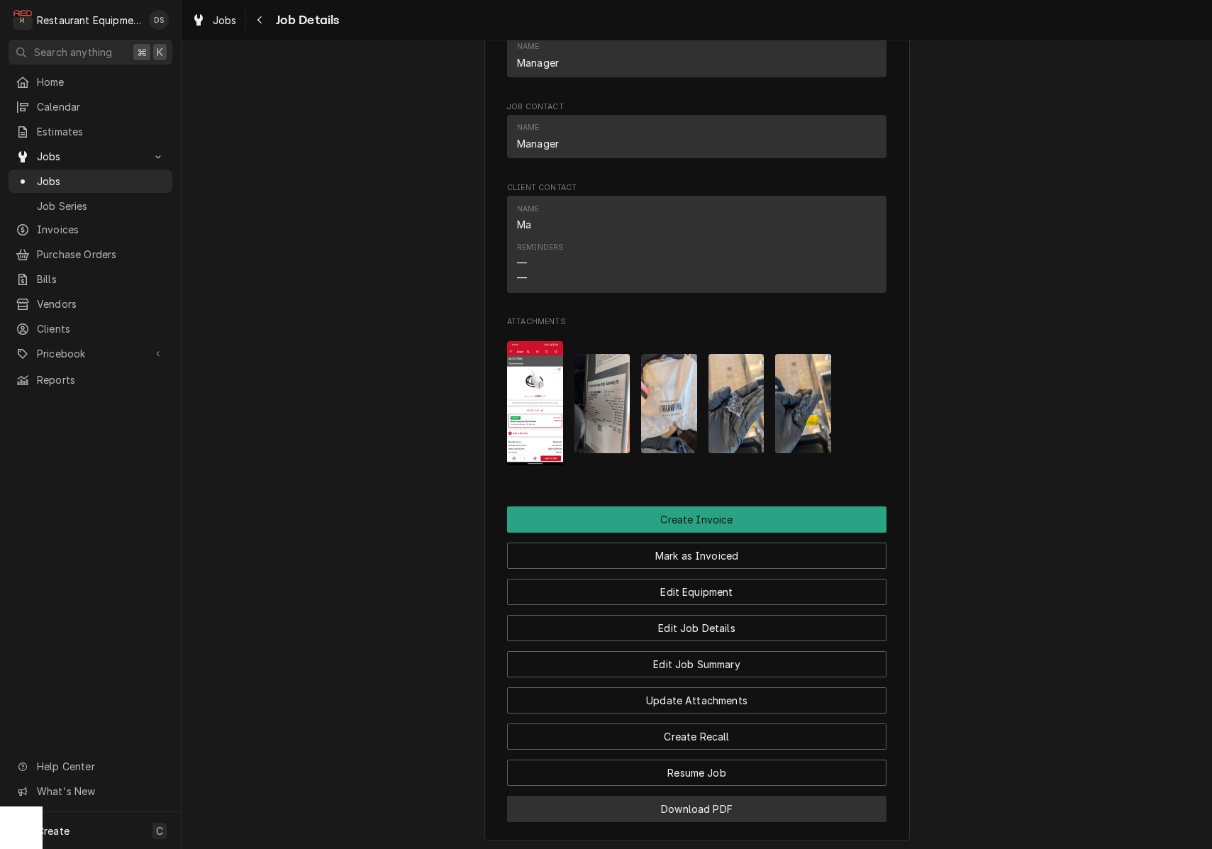
click at [719, 799] on button "Download PDF" at bounding box center [696, 808] width 379 height 26
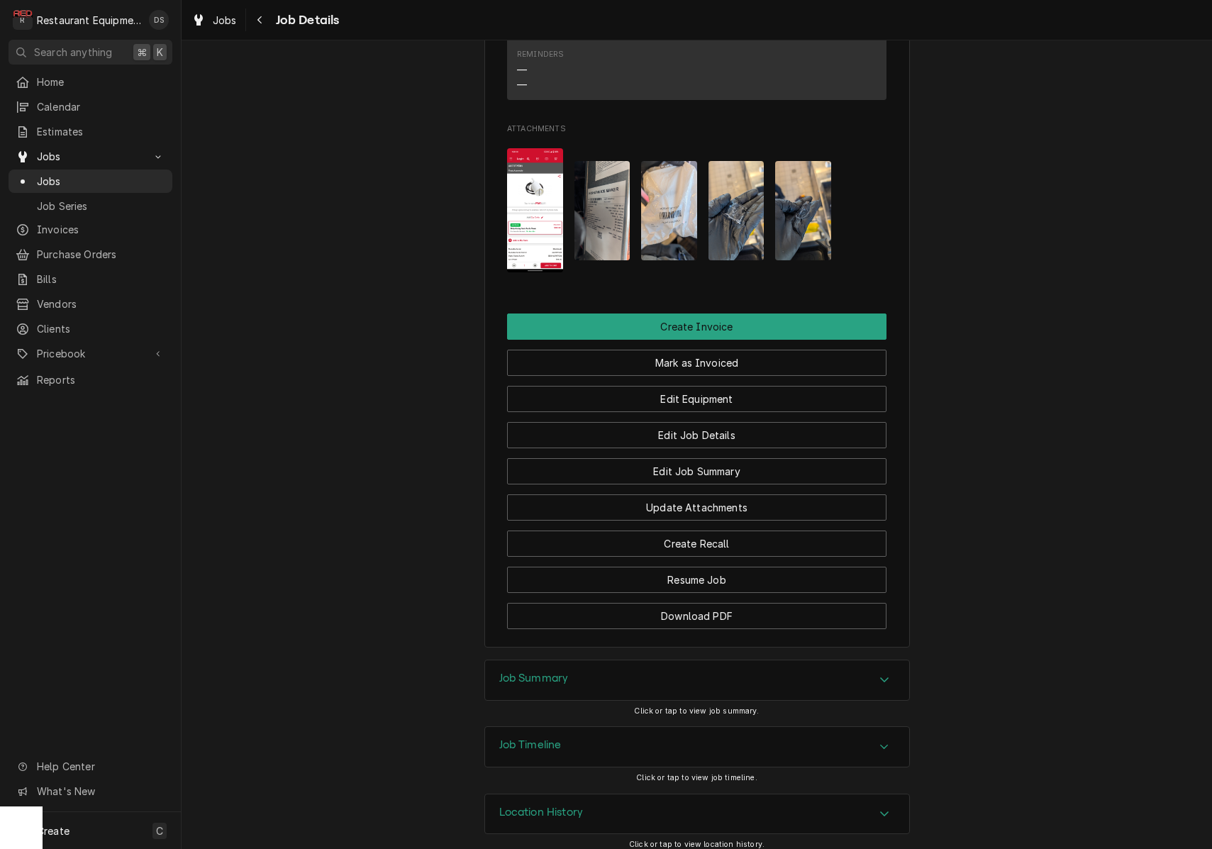
scroll to position [0, 0]
click at [679, 671] on div "Job Summary" at bounding box center [697, 680] width 424 height 40
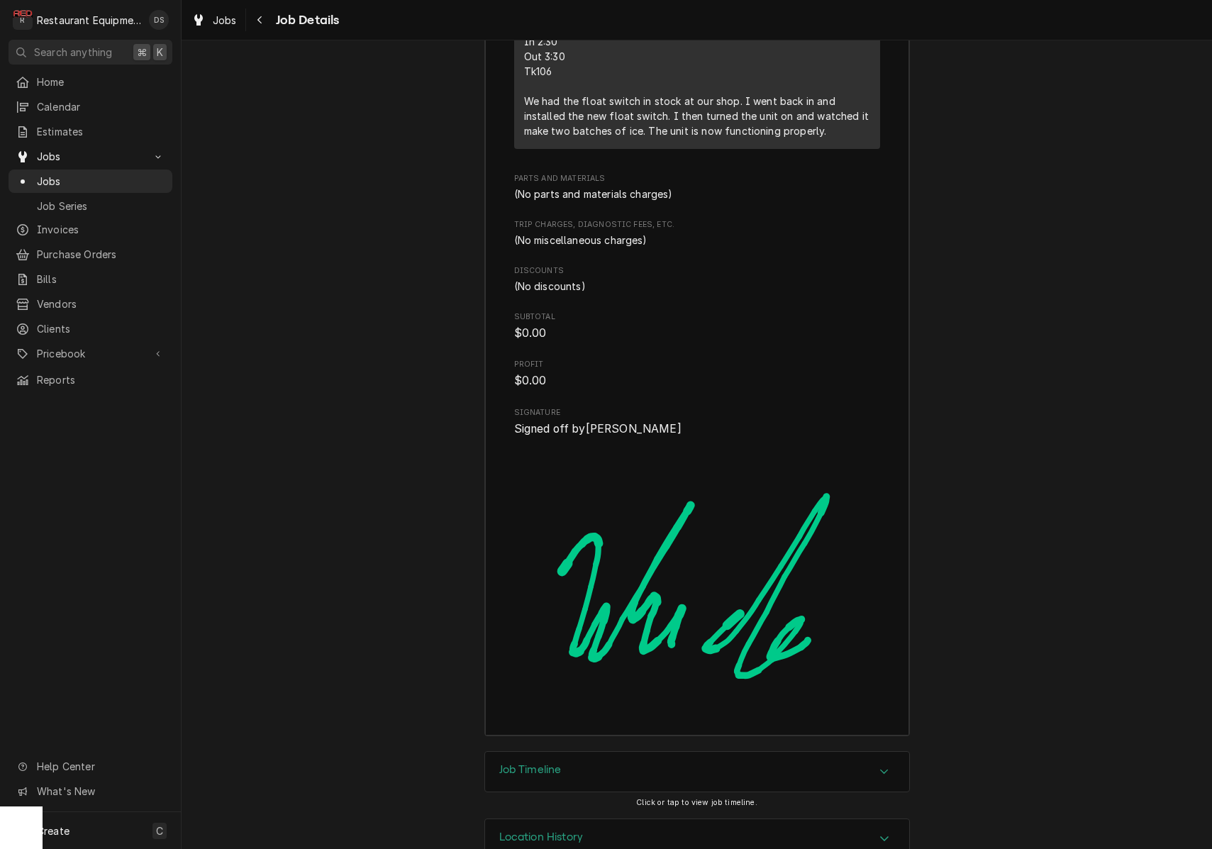
scroll to position [2609, 0]
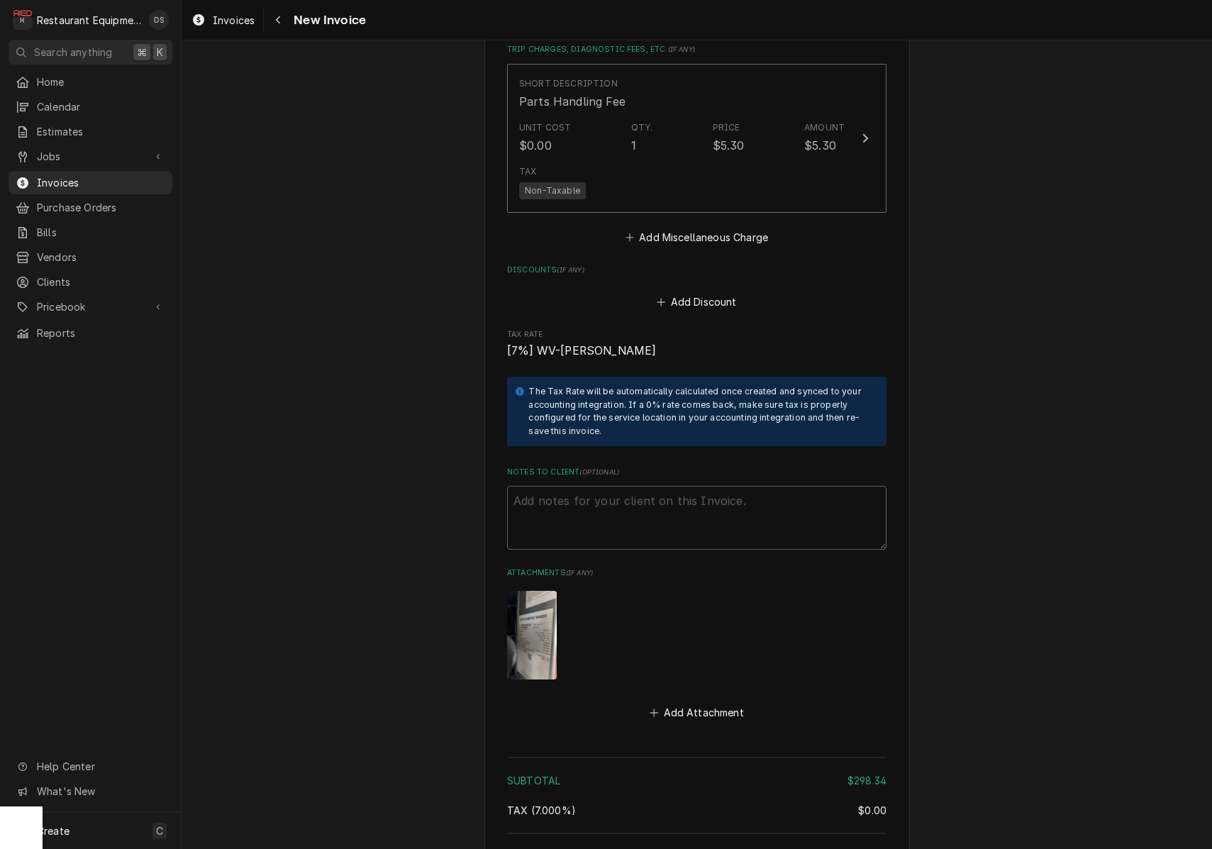
scroll to position [2775, 0]
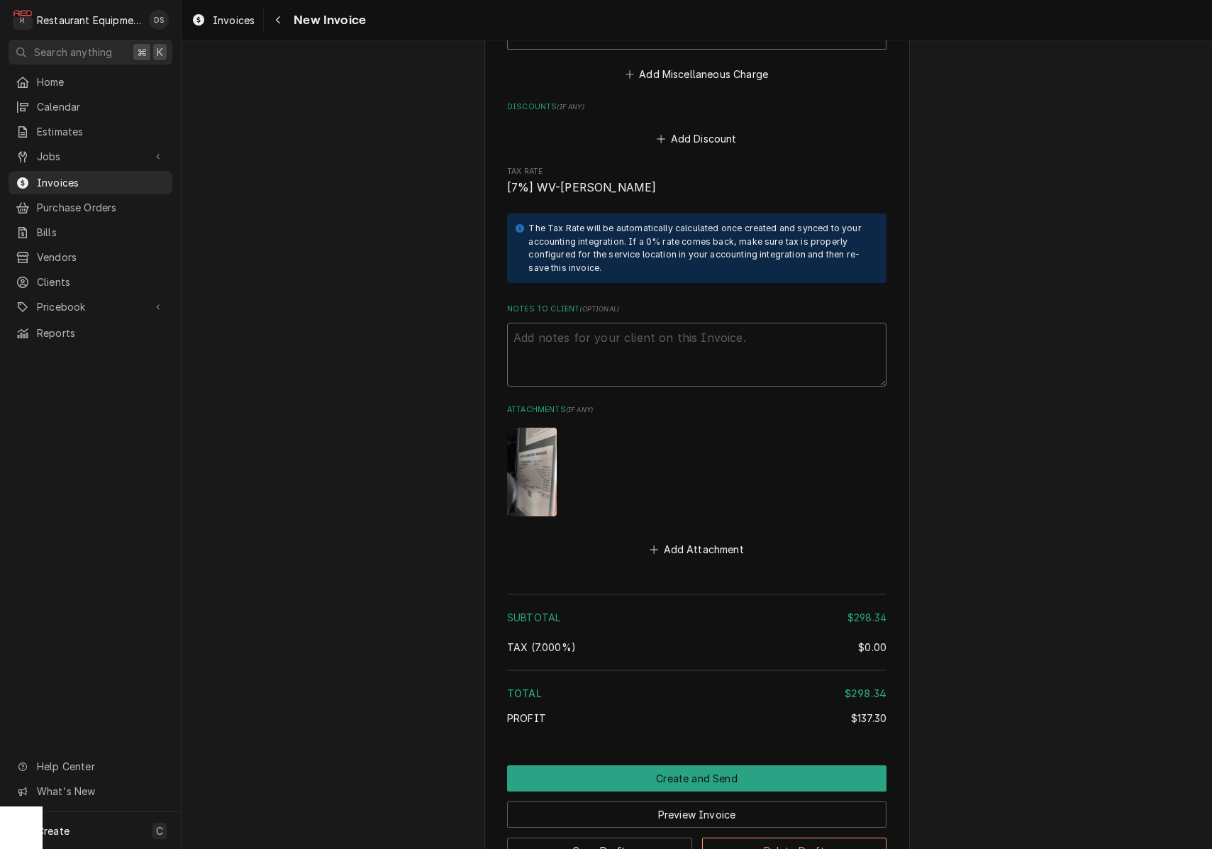
drag, startPoint x: 667, startPoint y: 317, endPoint x: 639, endPoint y: 313, distance: 27.9
click at [657, 323] on textarea "Notes to Client ( optional )" at bounding box center [696, 355] width 379 height 64
click at [637, 323] on textarea "Notes to Client ( optional )" at bounding box center [696, 355] width 379 height 64
paste textarea "WE5085314"
type textarea "x"
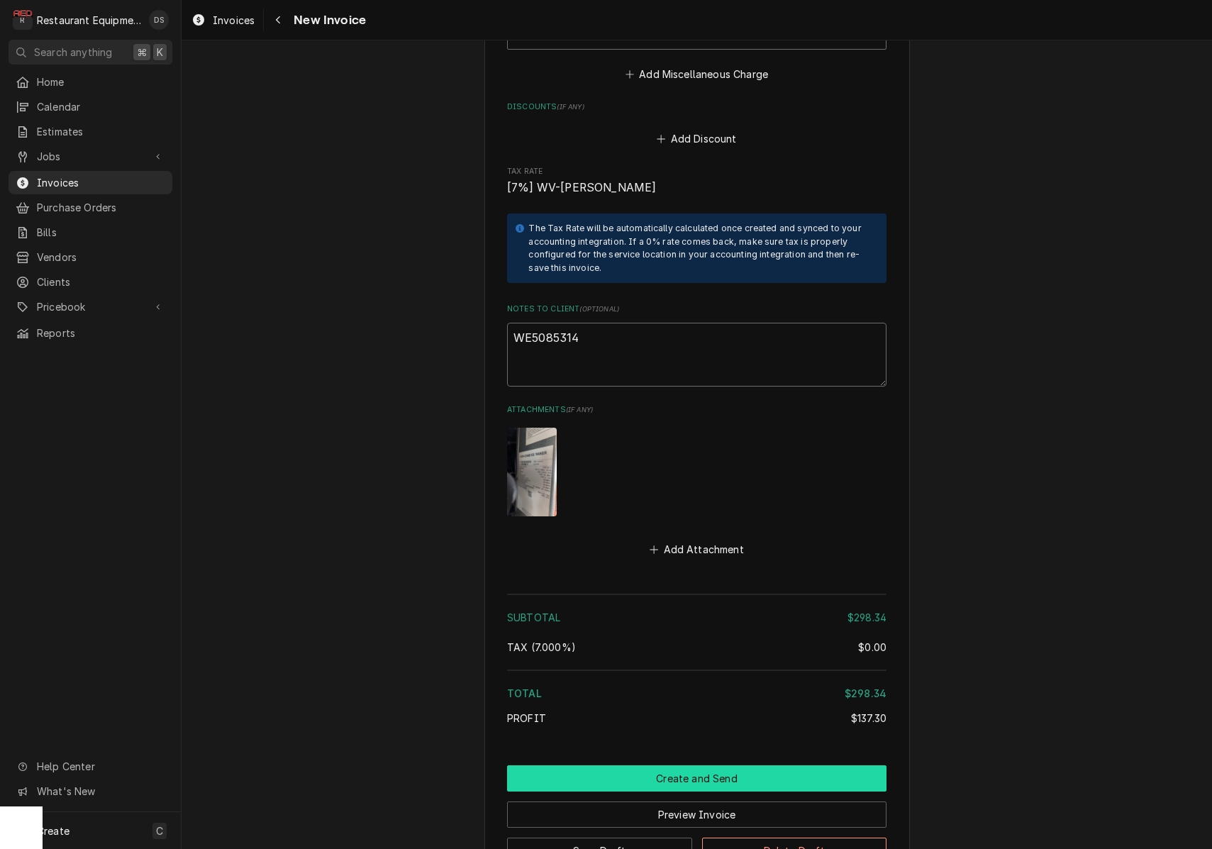
type textarea "WE5085314"
click at [671, 765] on button "Create and Send" at bounding box center [696, 778] width 379 height 26
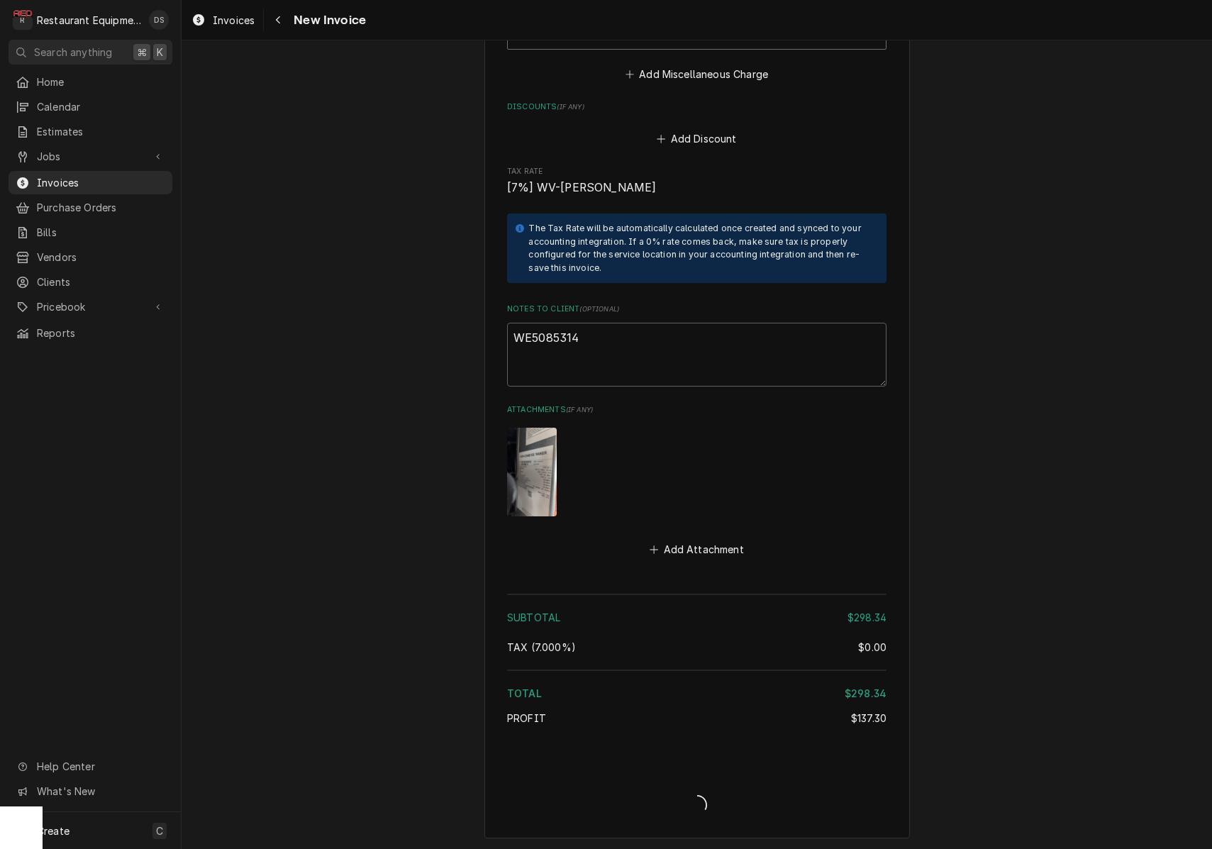
type textarea "x"
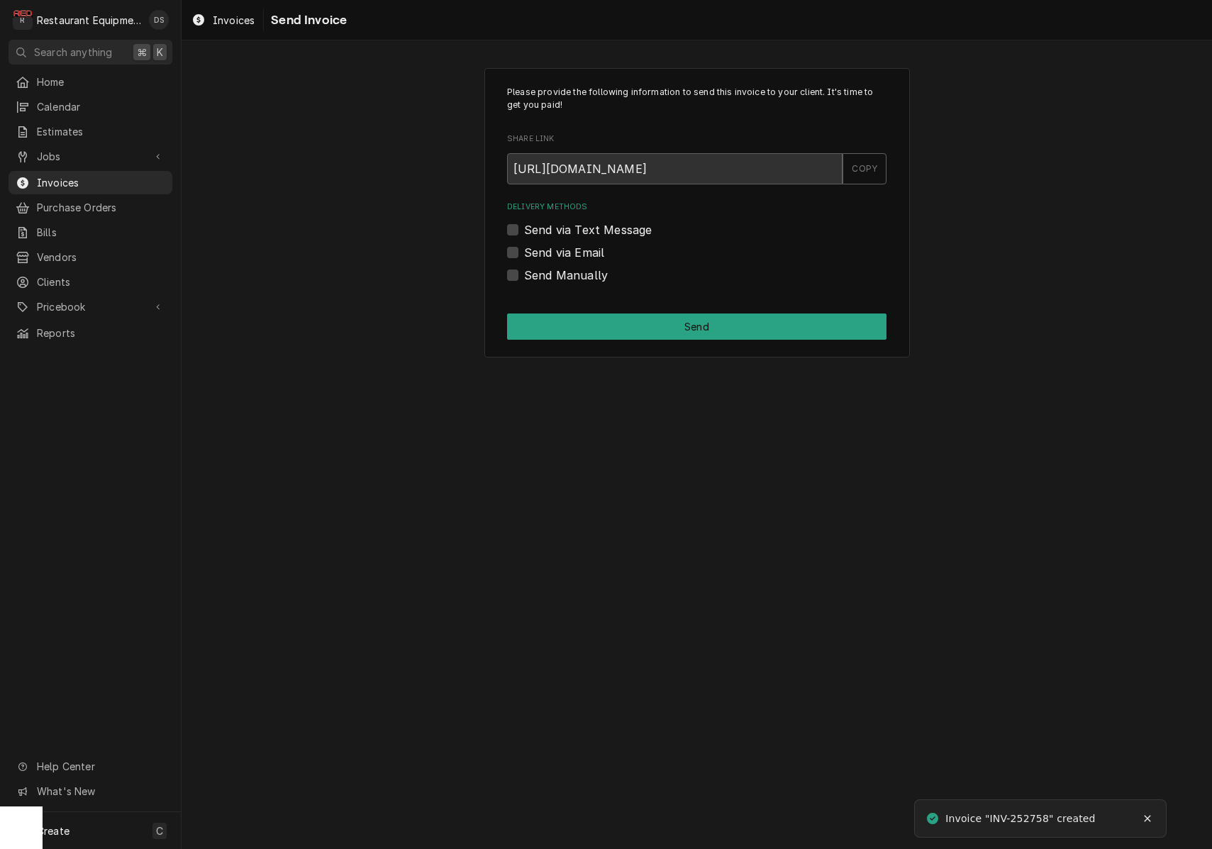
click at [524, 270] on label "Send Manually" at bounding box center [566, 275] width 84 height 17
click at [524, 270] on input "Send Manually" at bounding box center [713, 282] width 379 height 31
drag, startPoint x: 512, startPoint y: 270, endPoint x: 520, endPoint y: 274, distance: 8.6
click at [524, 271] on label "Send Manually" at bounding box center [566, 275] width 84 height 17
click at [524, 271] on input "Send Manually" at bounding box center [713, 282] width 379 height 31
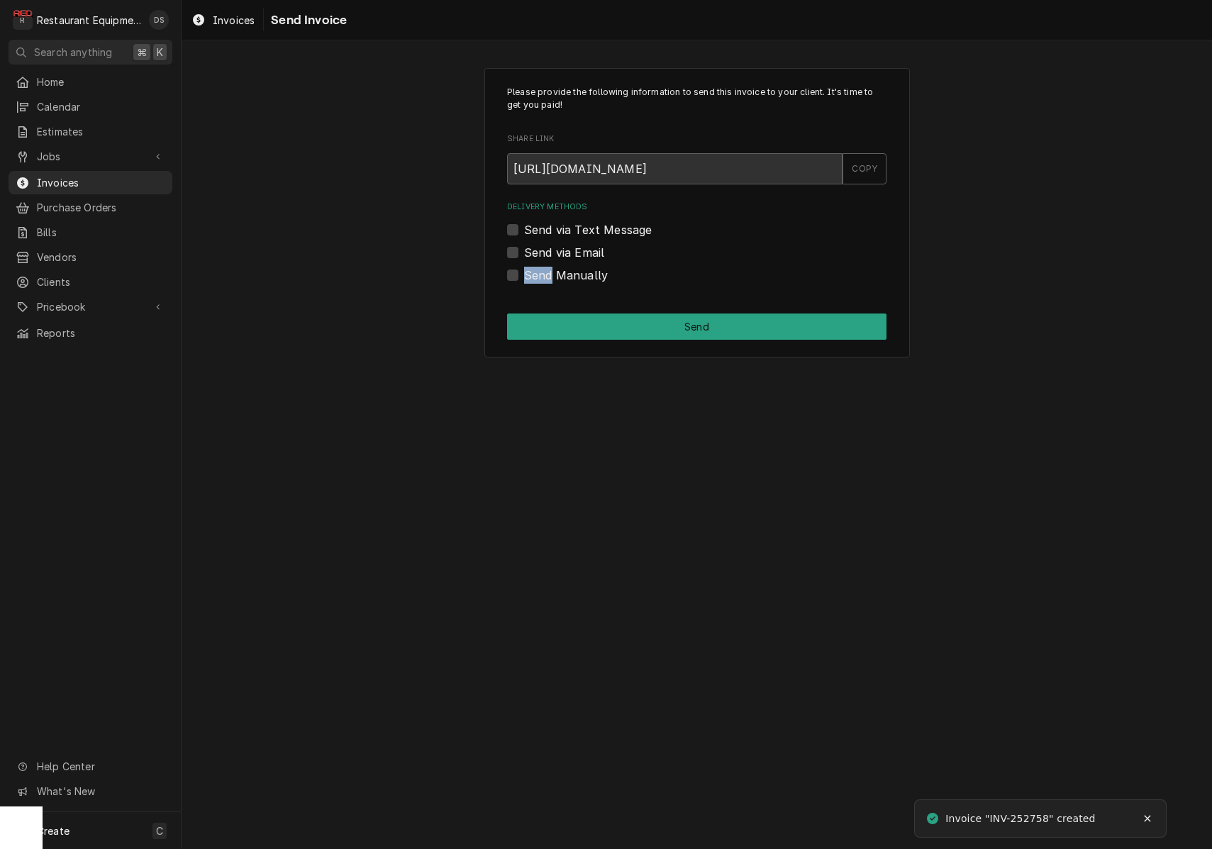
drag, startPoint x: 679, startPoint y: 332, endPoint x: 620, endPoint y: 320, distance: 60.9
click at [678, 332] on button "Send" at bounding box center [696, 326] width 379 height 26
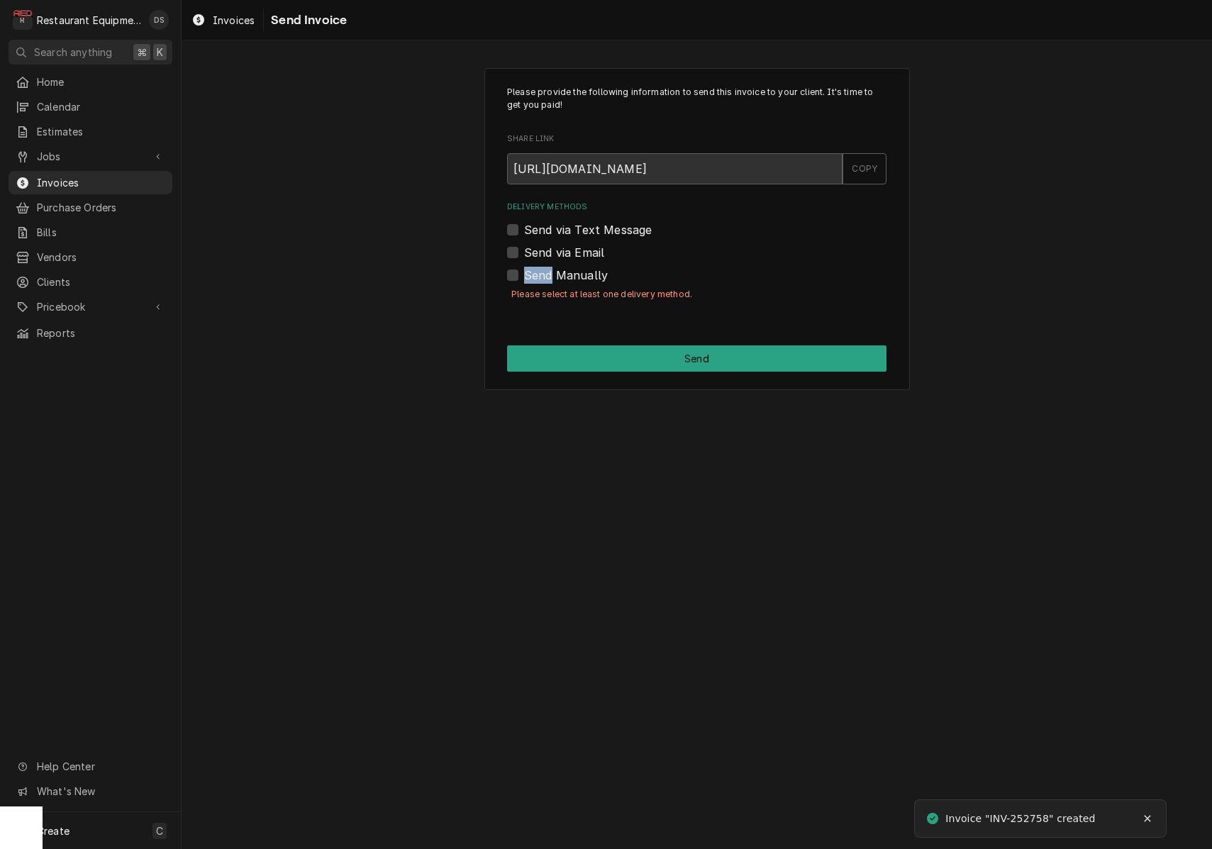
click at [524, 274] on label "Send Manually" at bounding box center [566, 275] width 84 height 17
click at [524, 274] on input "Send Manually" at bounding box center [713, 282] width 379 height 31
checkbox input "true"
click at [661, 363] on button "Send" at bounding box center [696, 358] width 379 height 26
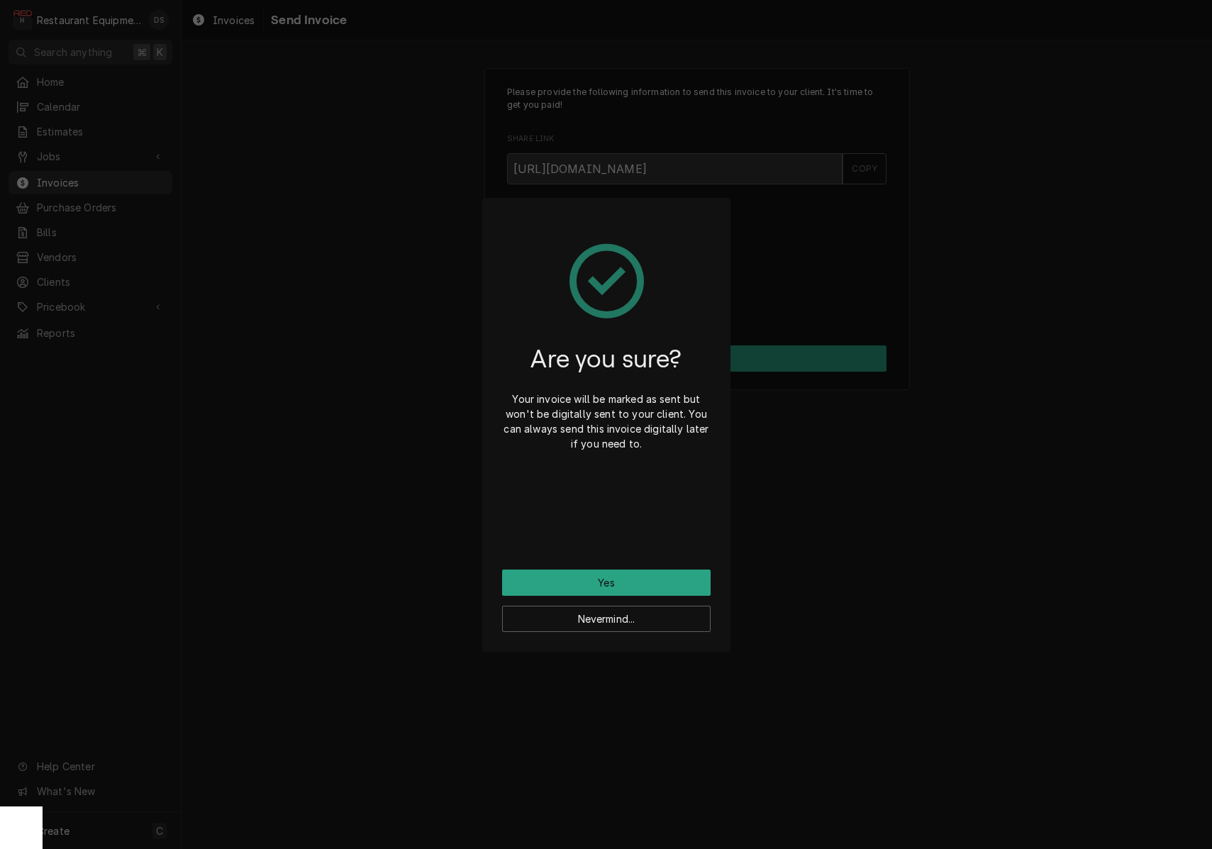
click at [644, 578] on button "Yes" at bounding box center [606, 582] width 208 height 26
